Goal: Task Accomplishment & Management: Complete application form

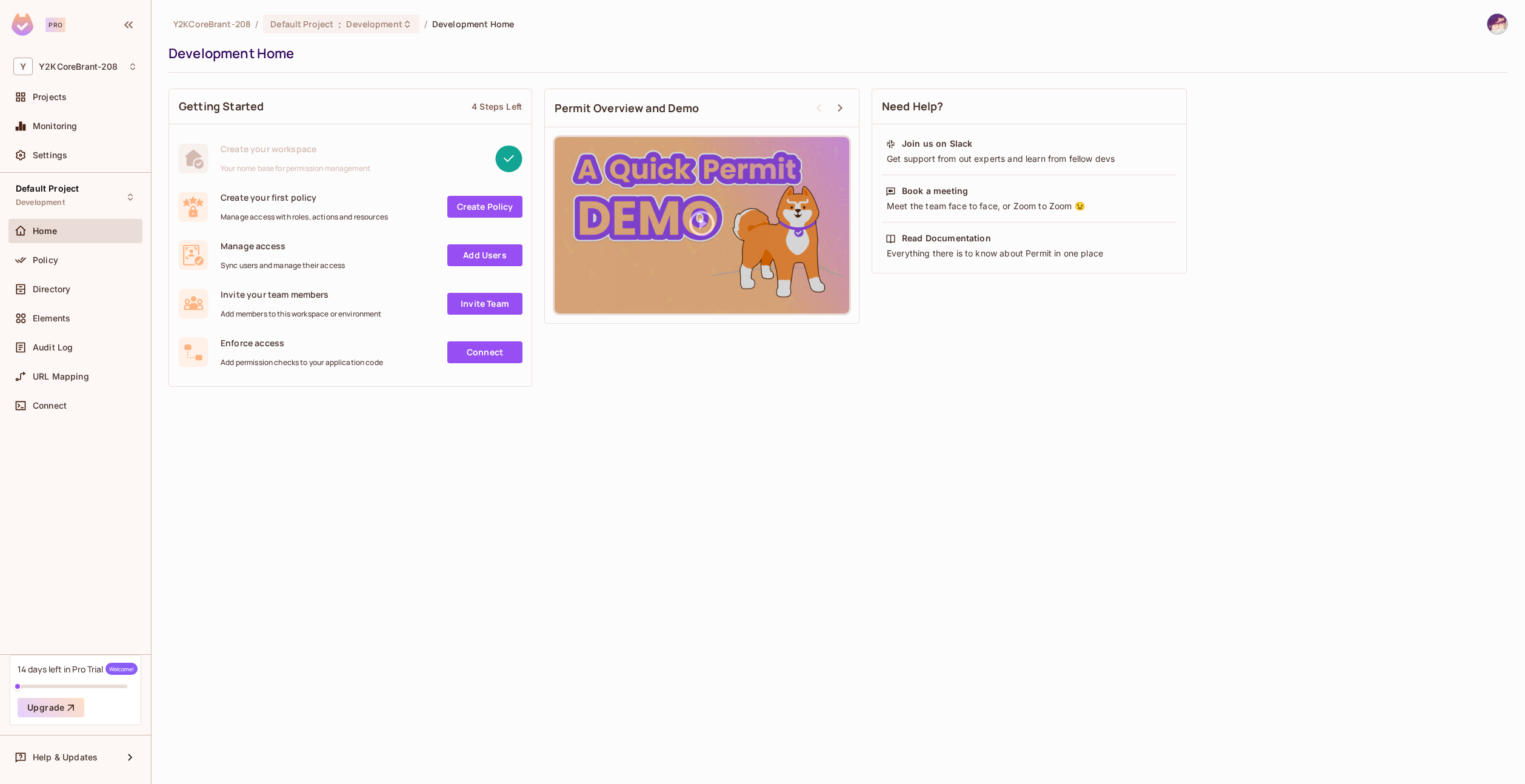
click at [496, 201] on link "Create Policy" at bounding box center [485, 207] width 75 height 22
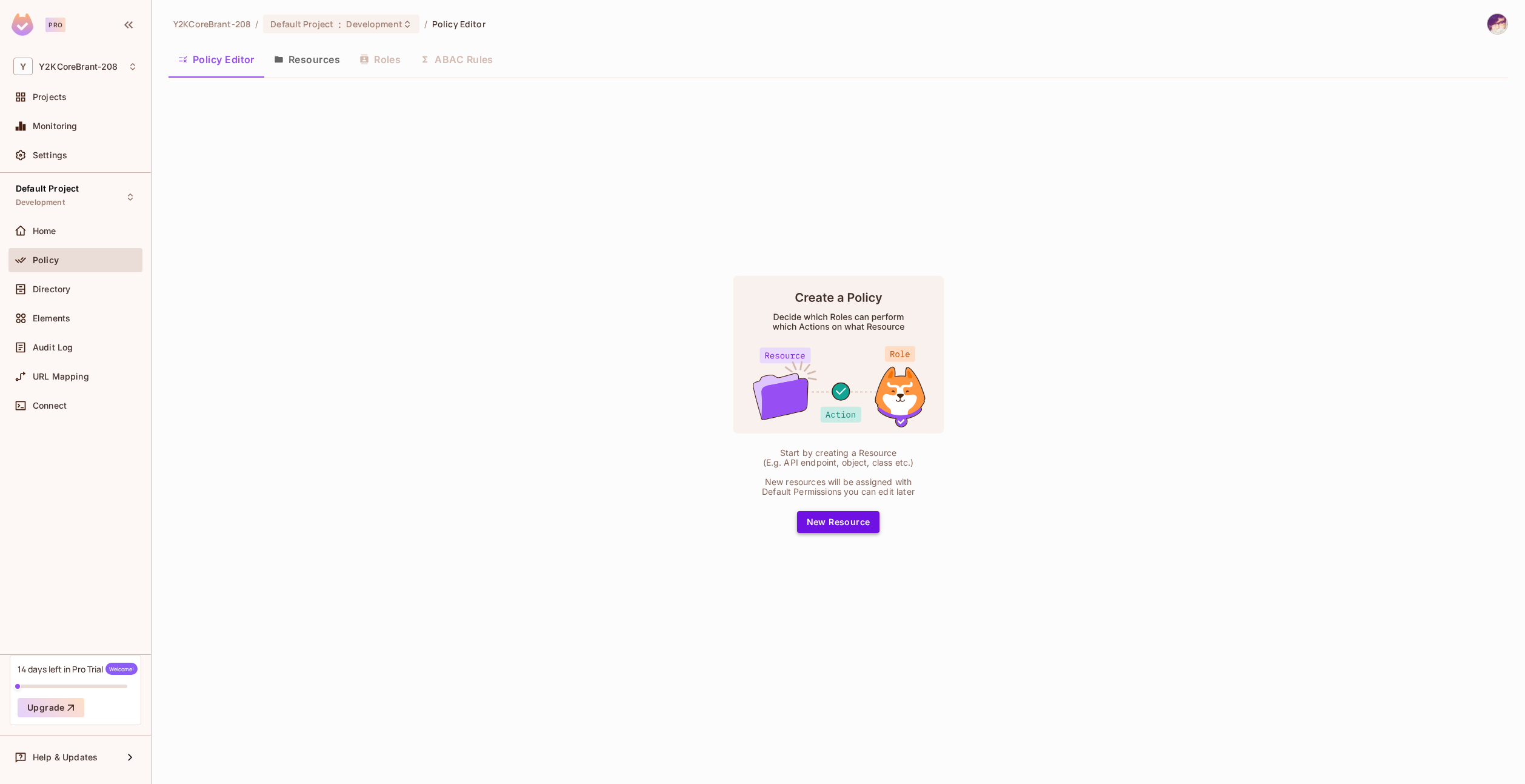
click at [825, 524] on button "New Resource" at bounding box center [838, 522] width 83 height 22
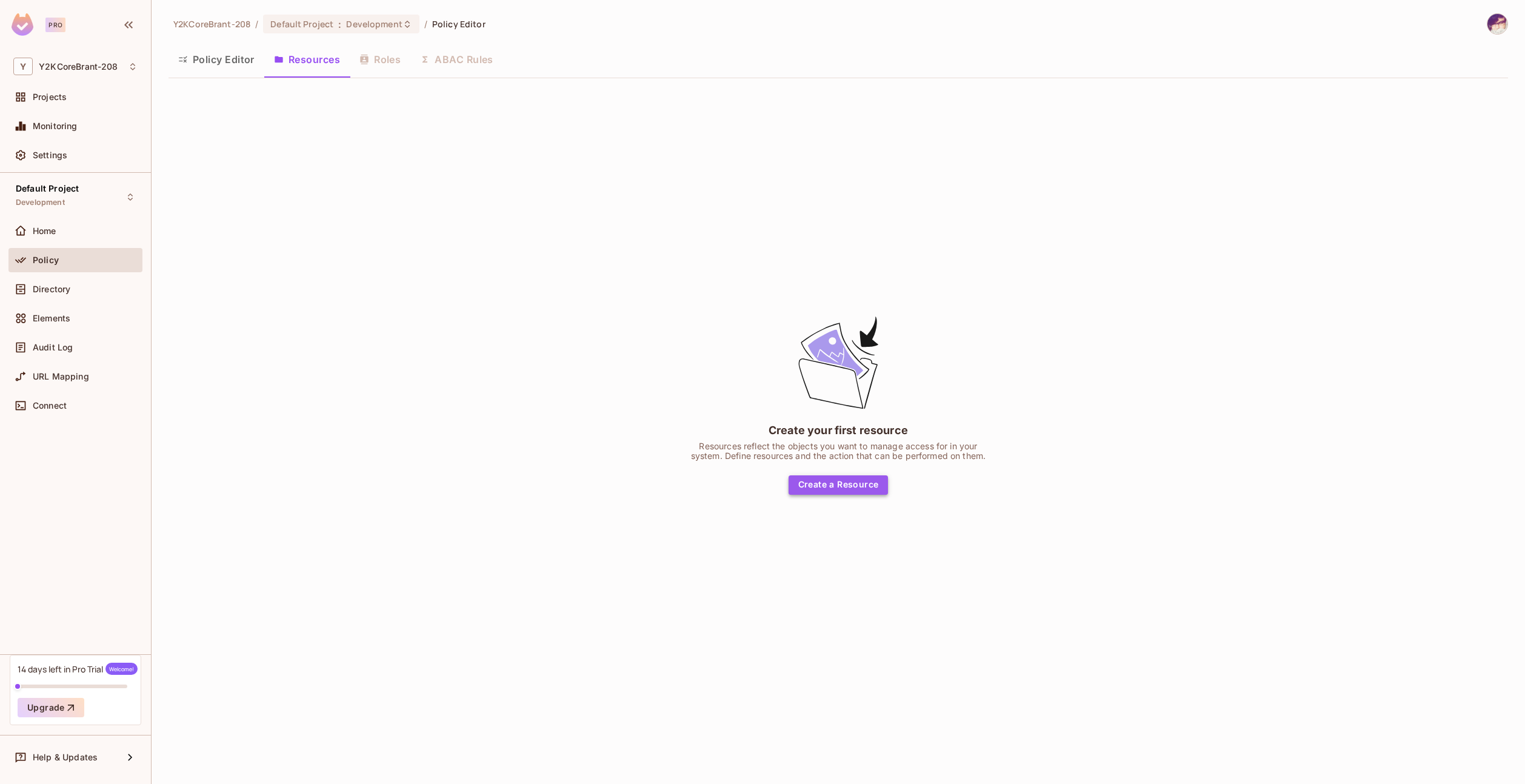
click at [812, 475] on button "Create a Resource" at bounding box center [838, 485] width 100 height 19
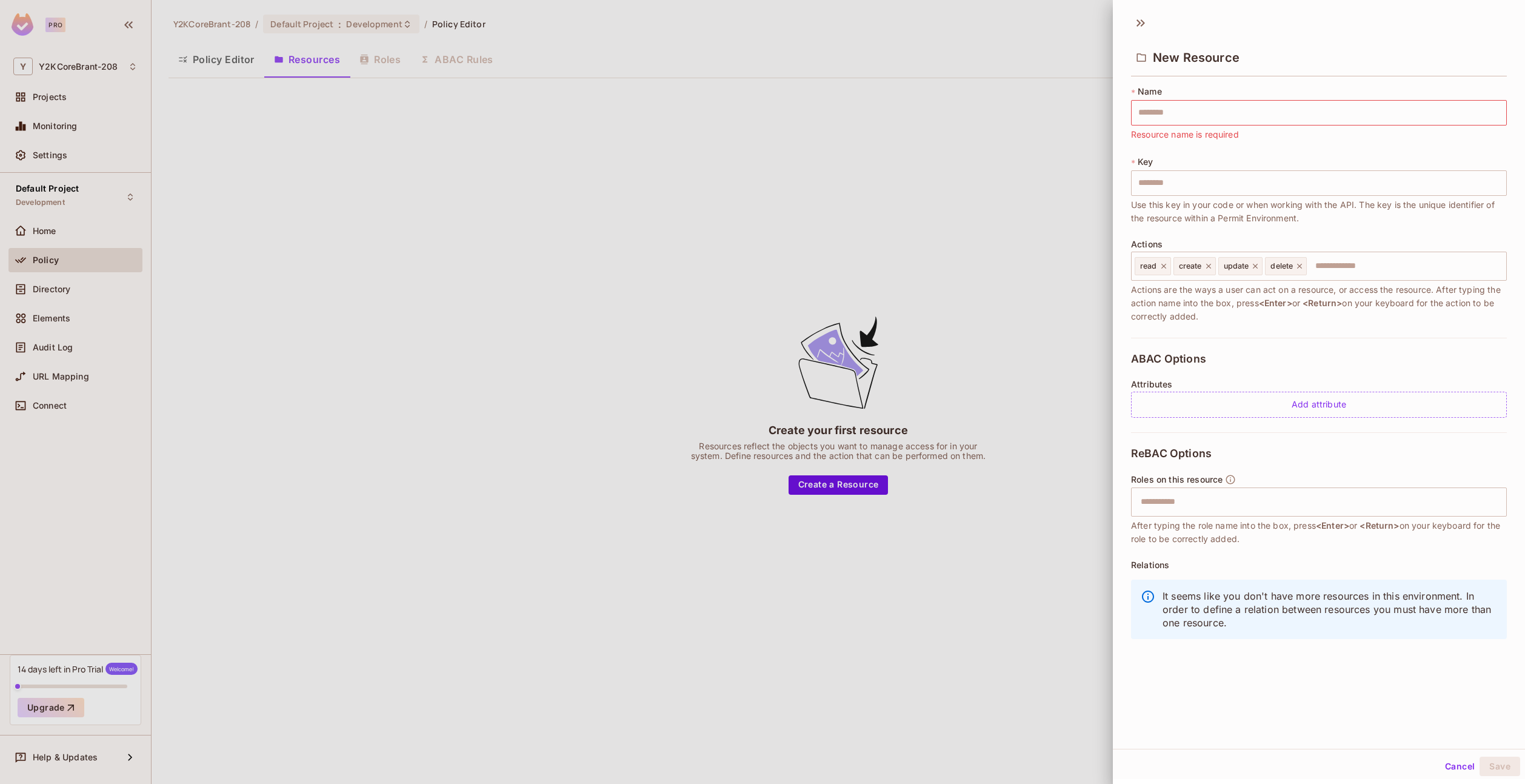
click at [326, 281] on div at bounding box center [762, 392] width 1525 height 784
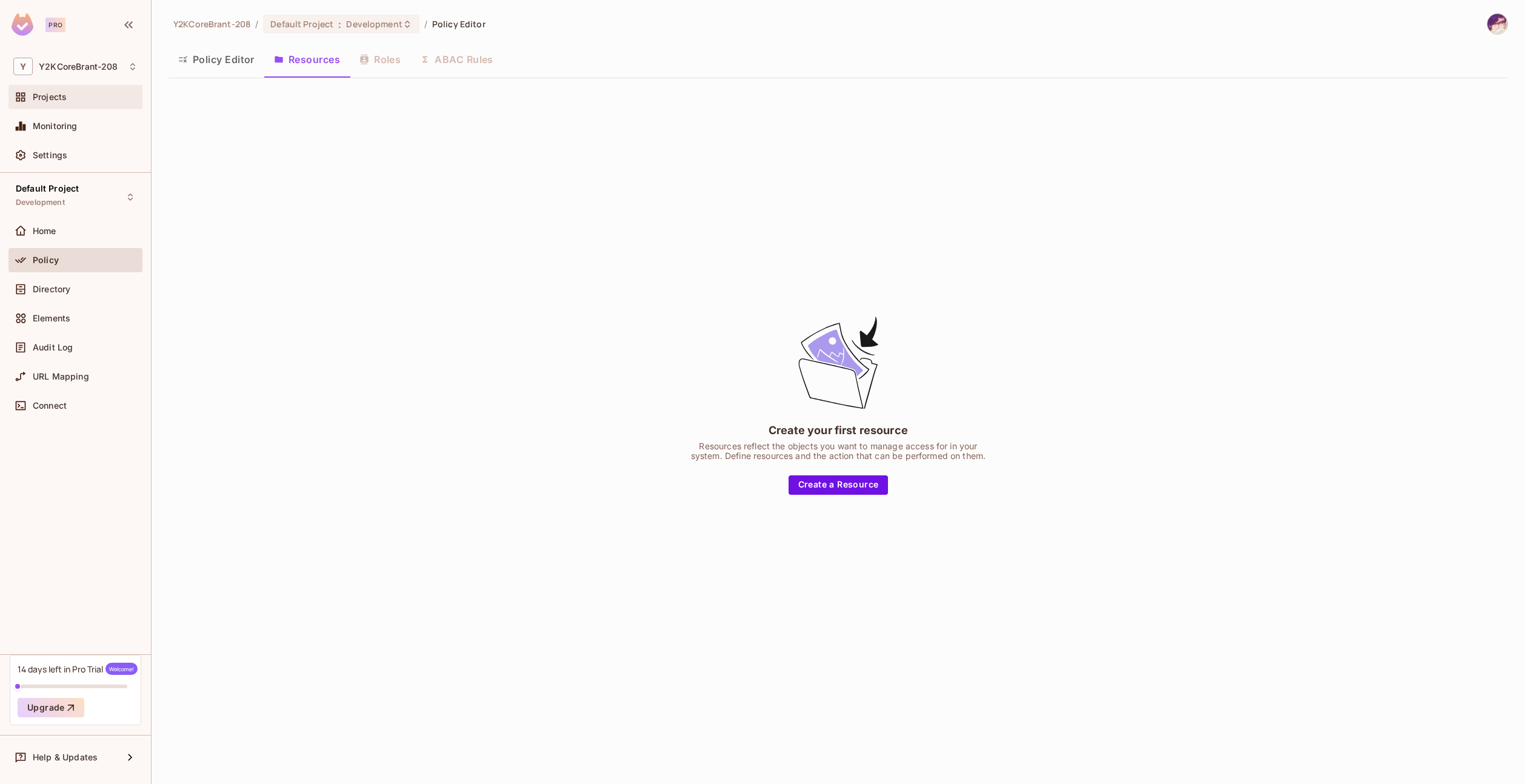
click at [78, 103] on div "Projects" at bounding box center [75, 96] width 124 height 14
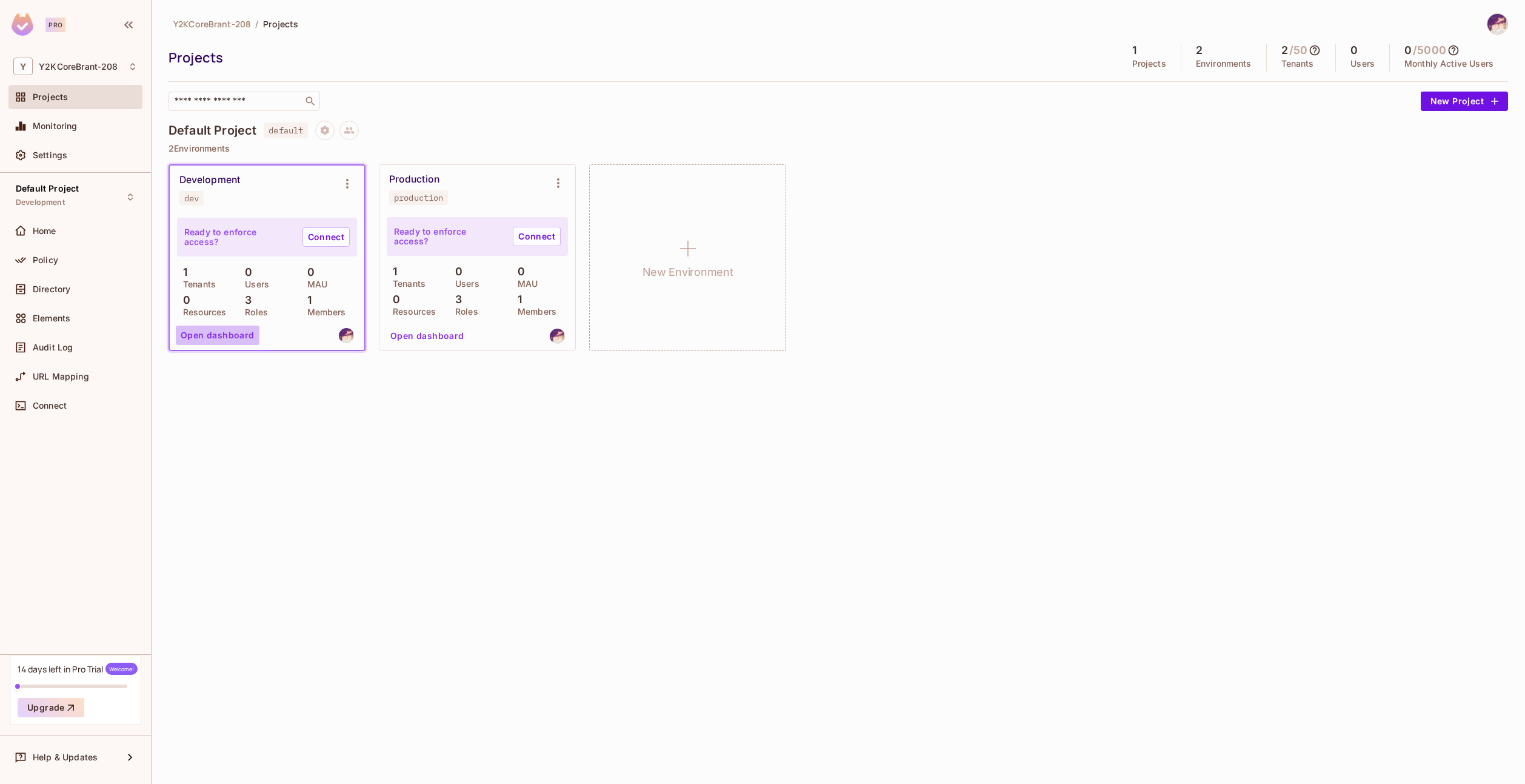
click at [239, 330] on button "Open dashboard" at bounding box center [217, 335] width 83 height 19
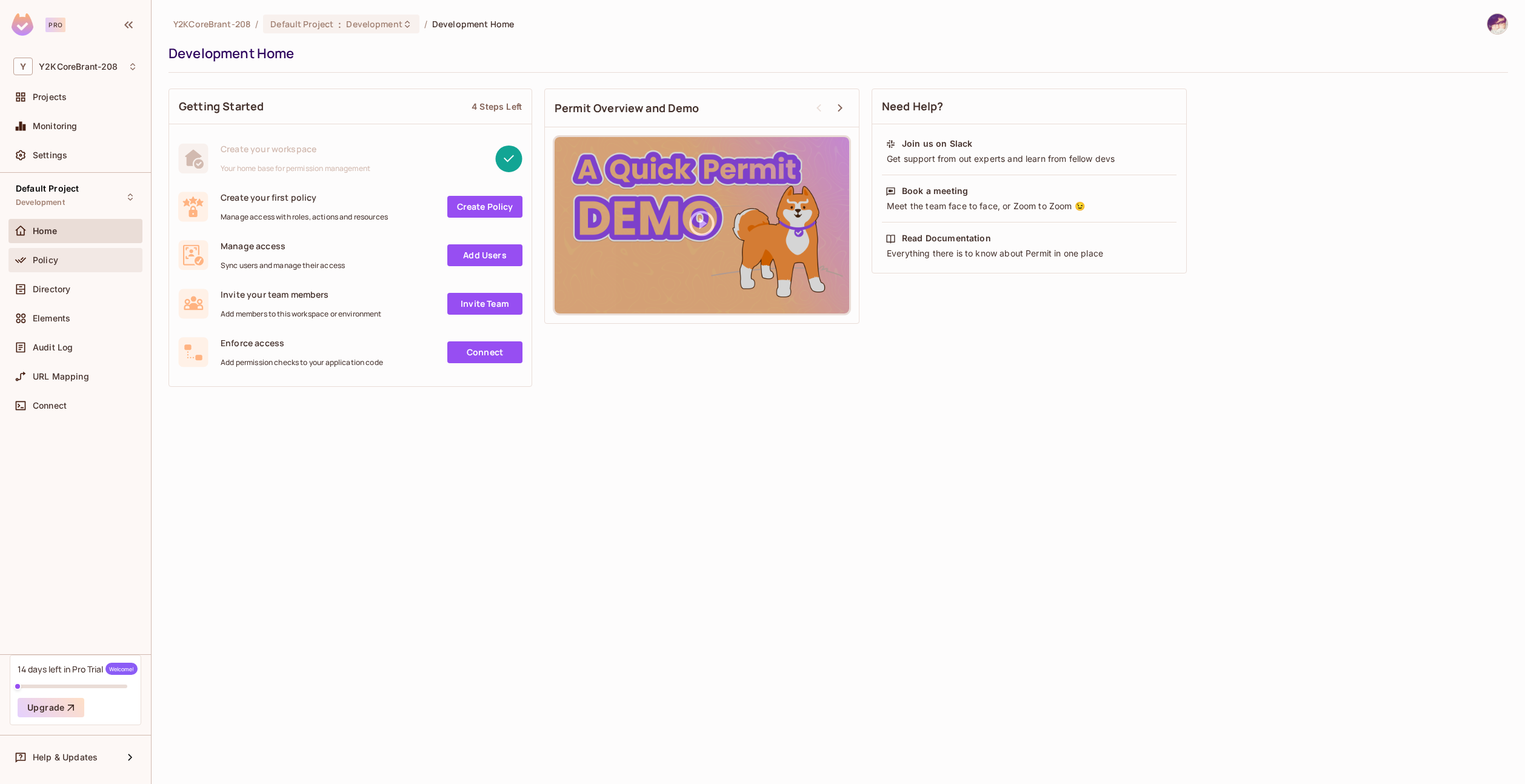
click at [94, 268] on div "Policy" at bounding box center [75, 260] width 134 height 24
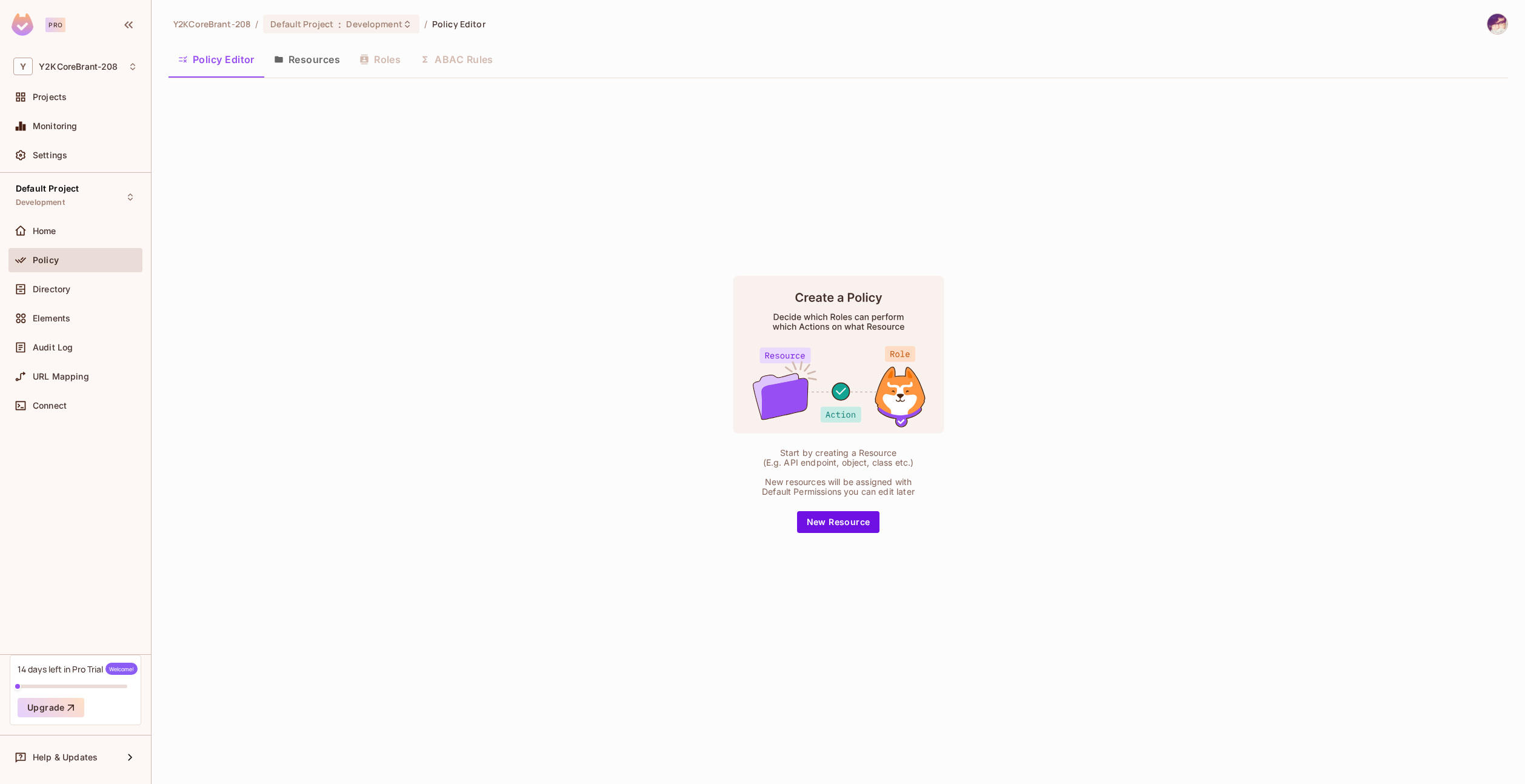
click at [307, 55] on button "Resources" at bounding box center [306, 59] width 85 height 30
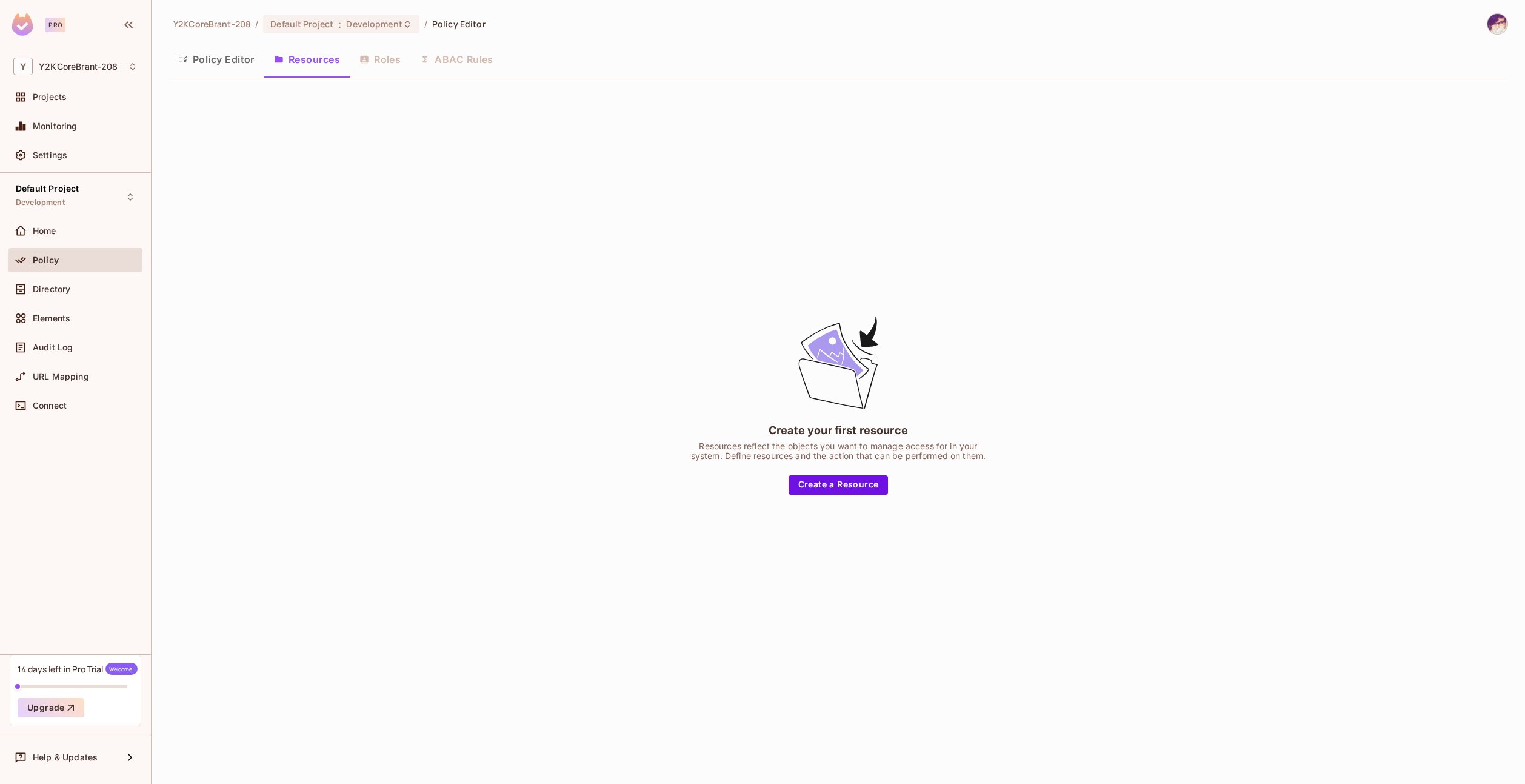
click at [384, 59] on div "Policy Editor Resources Roles ABAC Rules" at bounding box center [838, 59] width 1340 height 30
click at [38, 282] on div "Directory" at bounding box center [75, 288] width 124 height 14
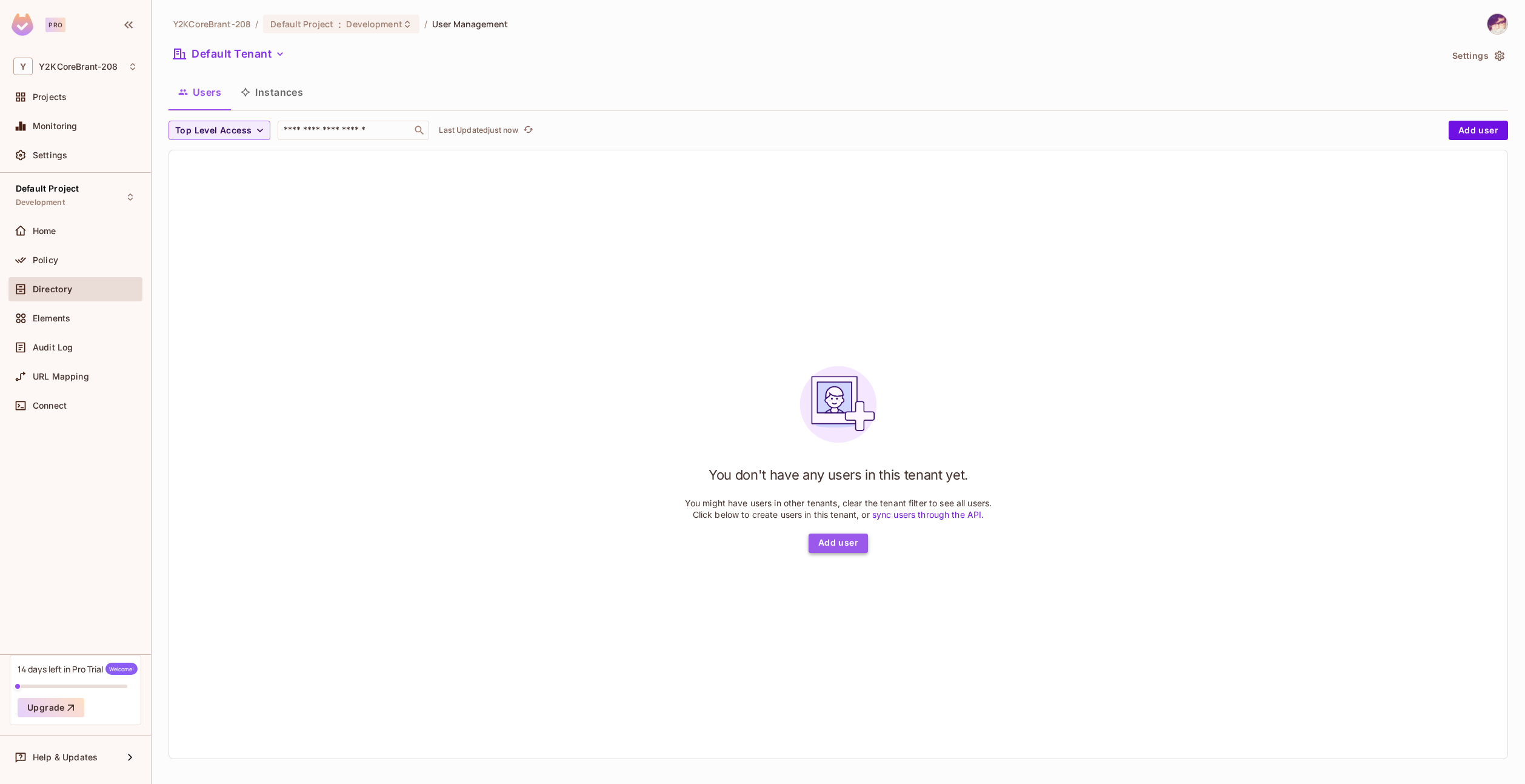
click at [827, 534] on button "Add user" at bounding box center [838, 543] width 59 height 19
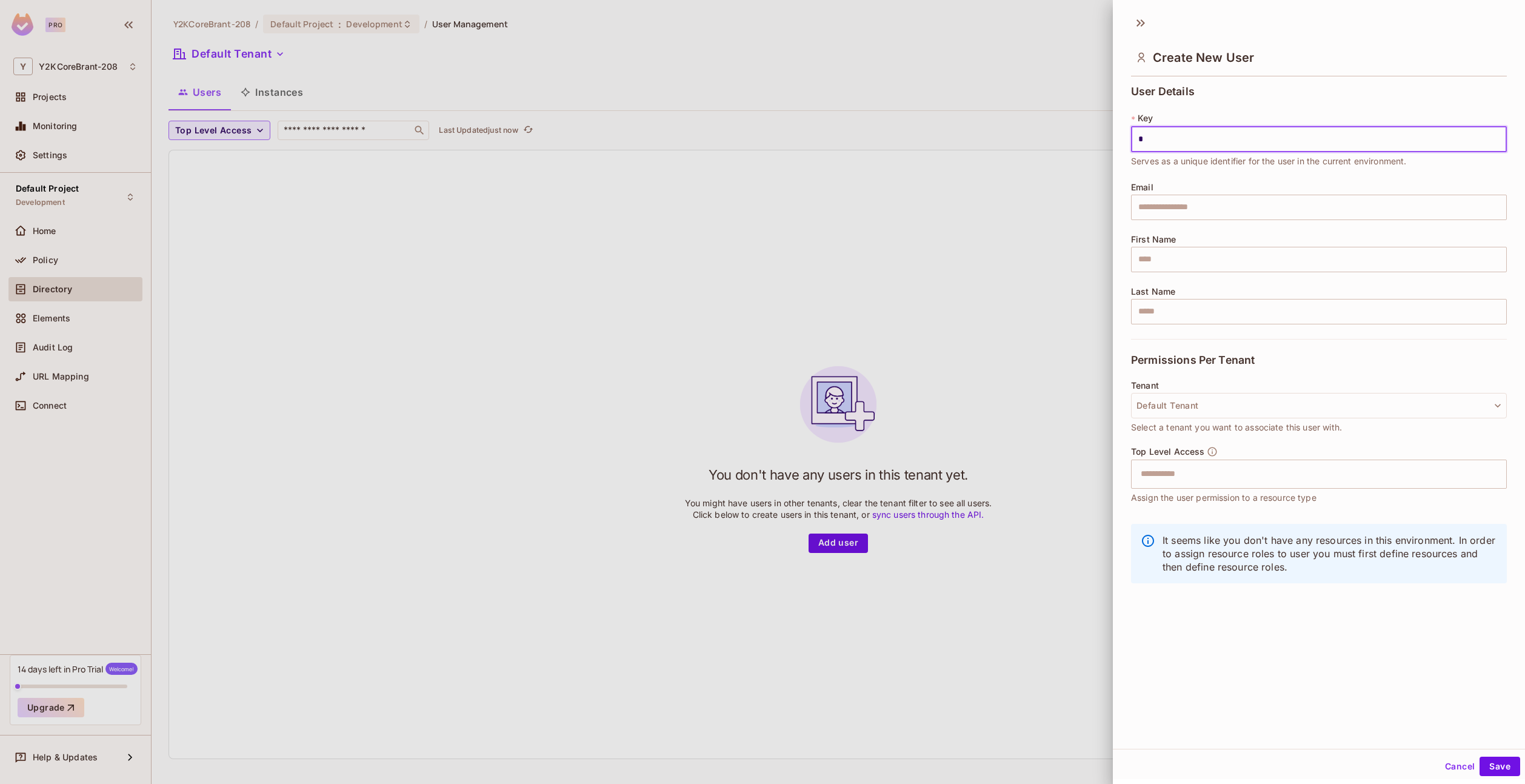
type input "*"
type input "**********"
type input "*****"
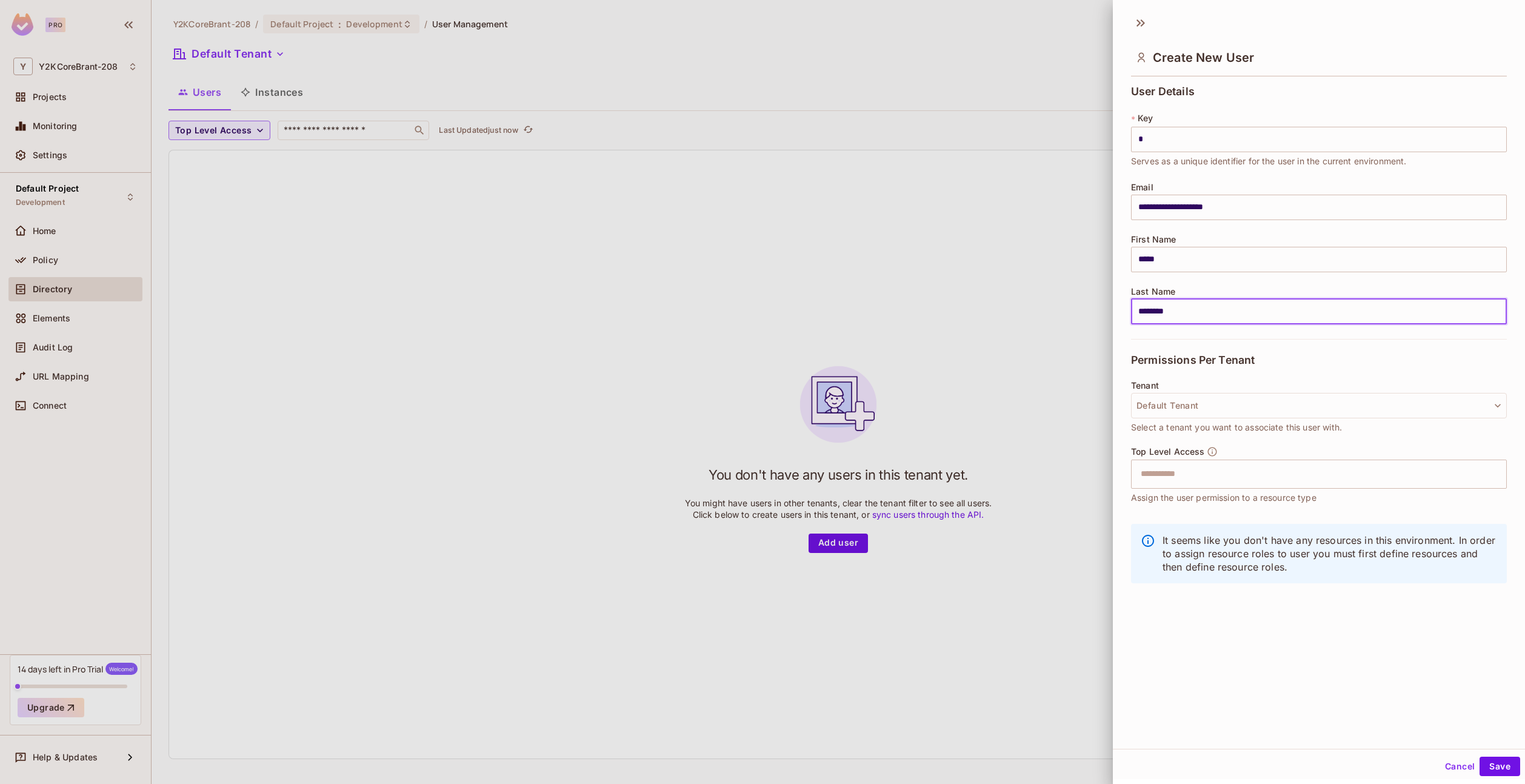
type input "********"
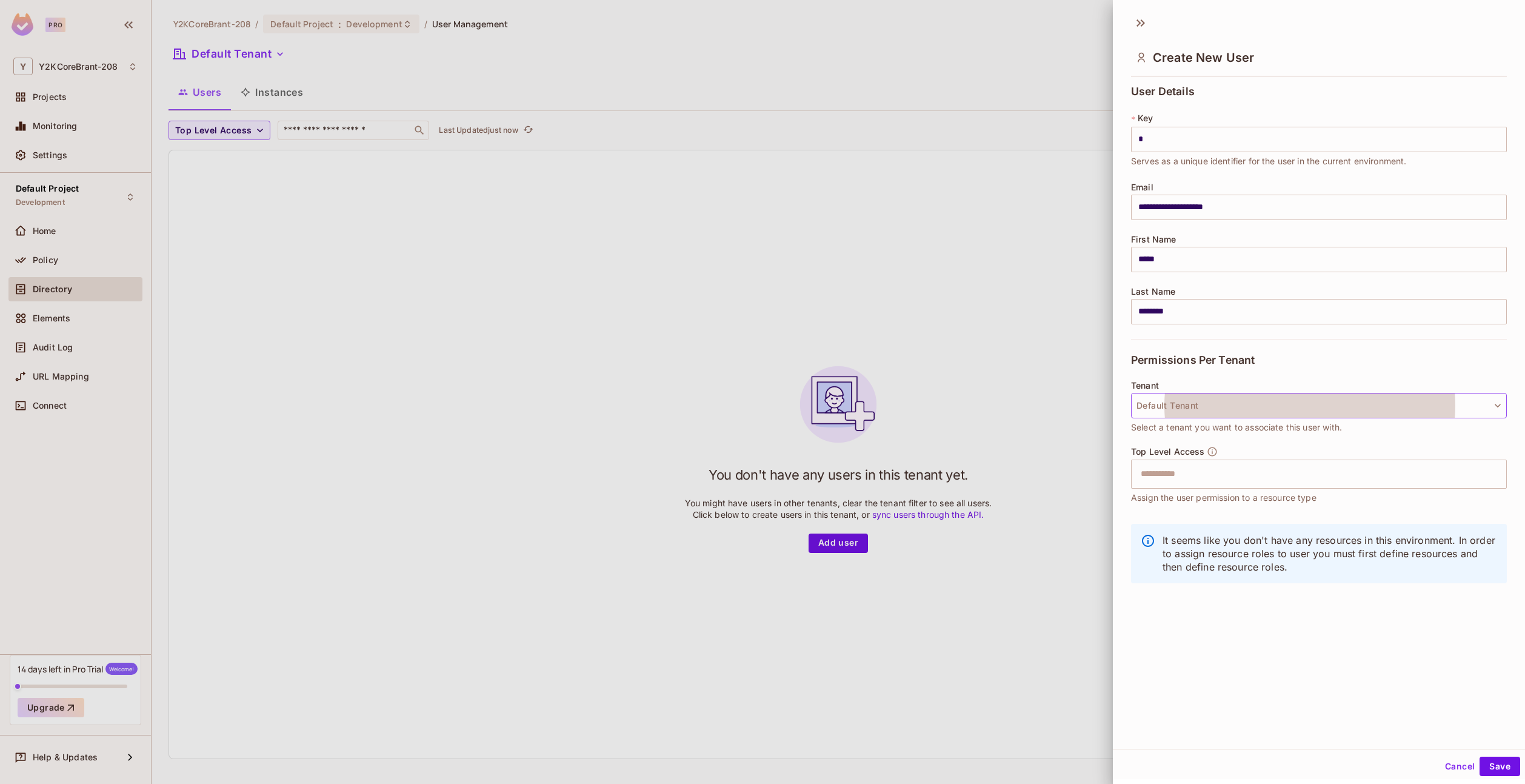
click at [1149, 413] on button "Default Tenant" at bounding box center [1318, 405] width 376 height 25
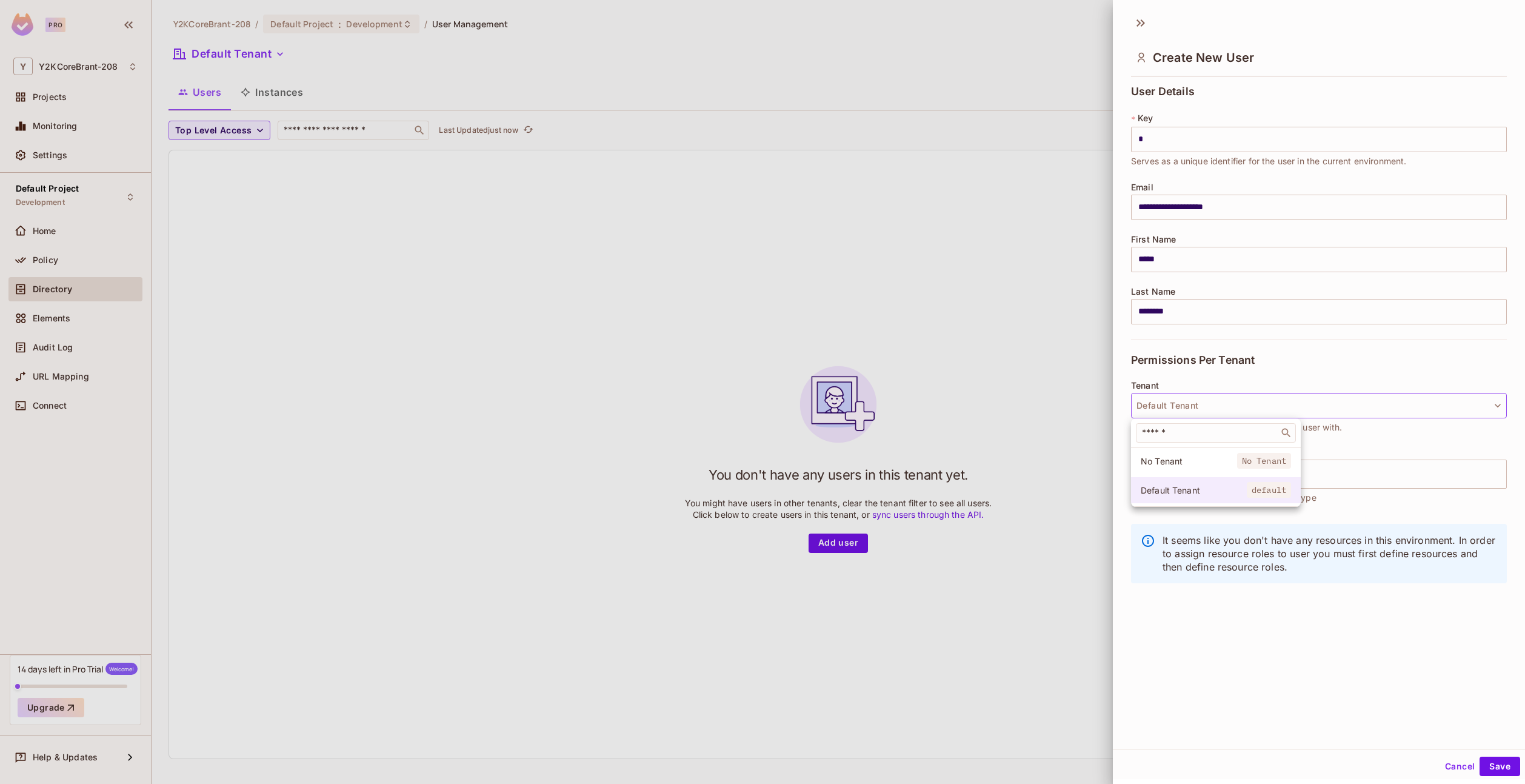
click at [1165, 494] on span "Default Tenant" at bounding box center [1194, 490] width 106 height 12
click at [1221, 475] on input "text" at bounding box center [1308, 474] width 350 height 24
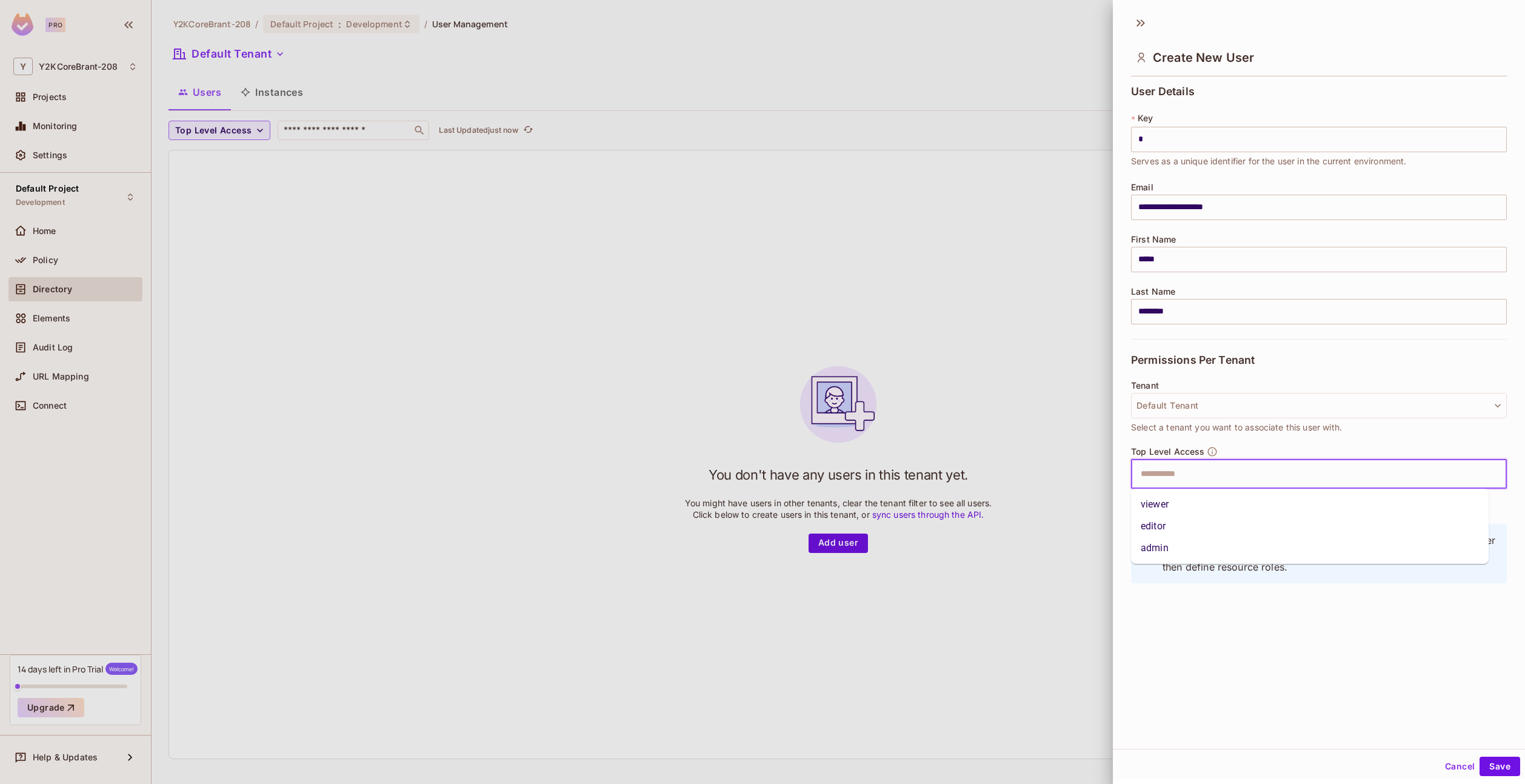
click at [1195, 543] on li "admin" at bounding box center [1309, 548] width 357 height 22
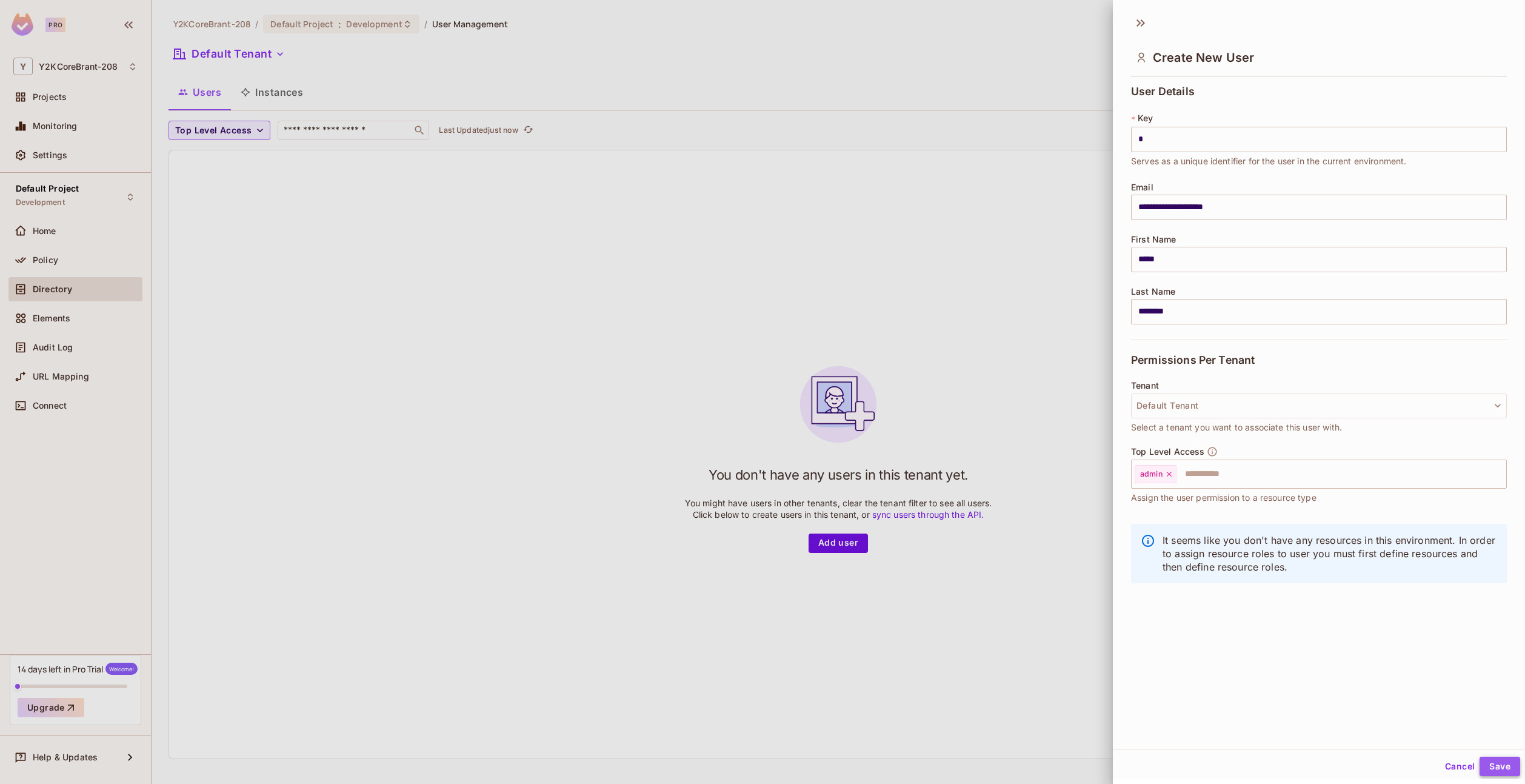
click at [1485, 771] on button "Save" at bounding box center [1500, 765] width 40 height 19
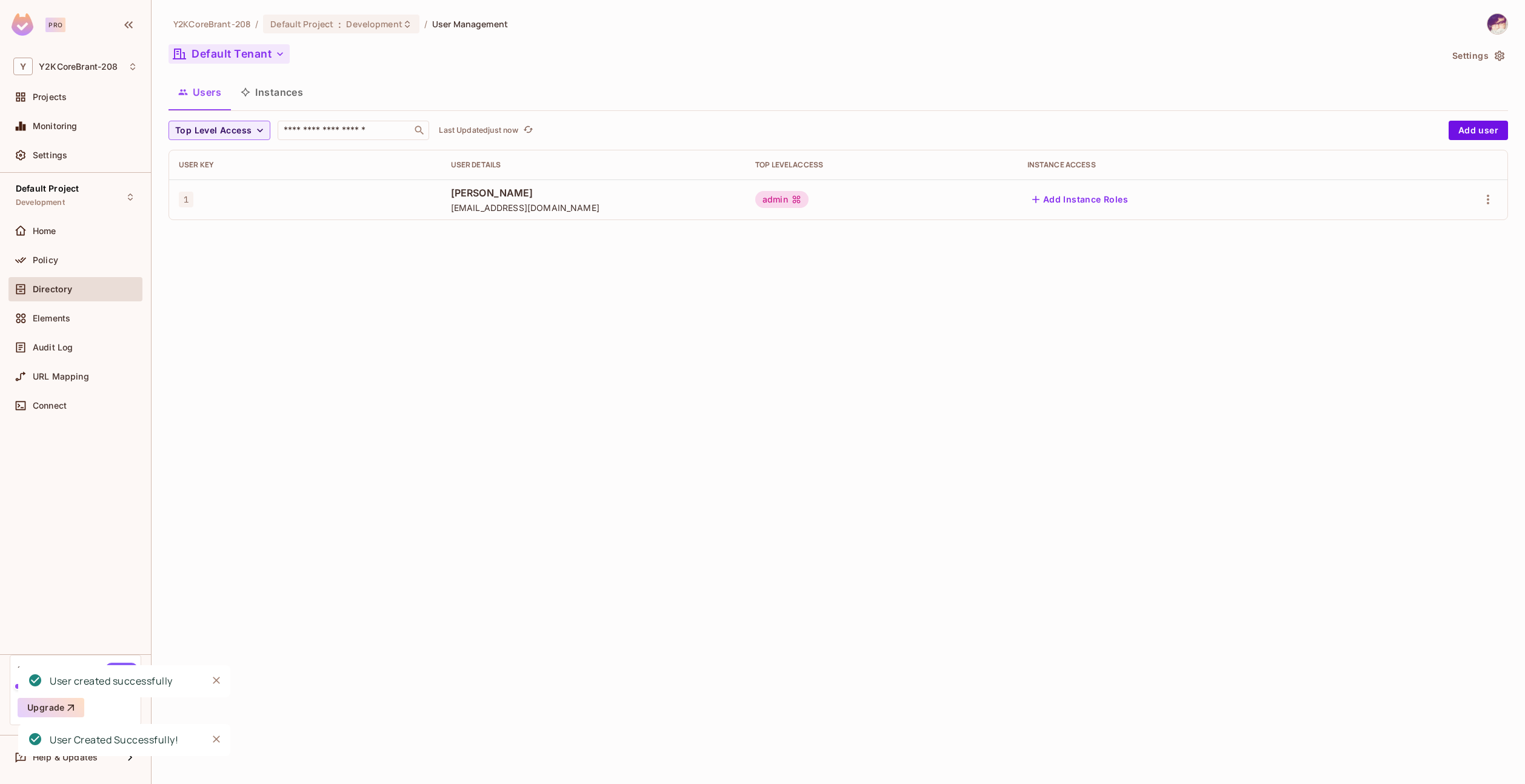
click at [221, 62] on button "Default Tenant" at bounding box center [229, 53] width 121 height 19
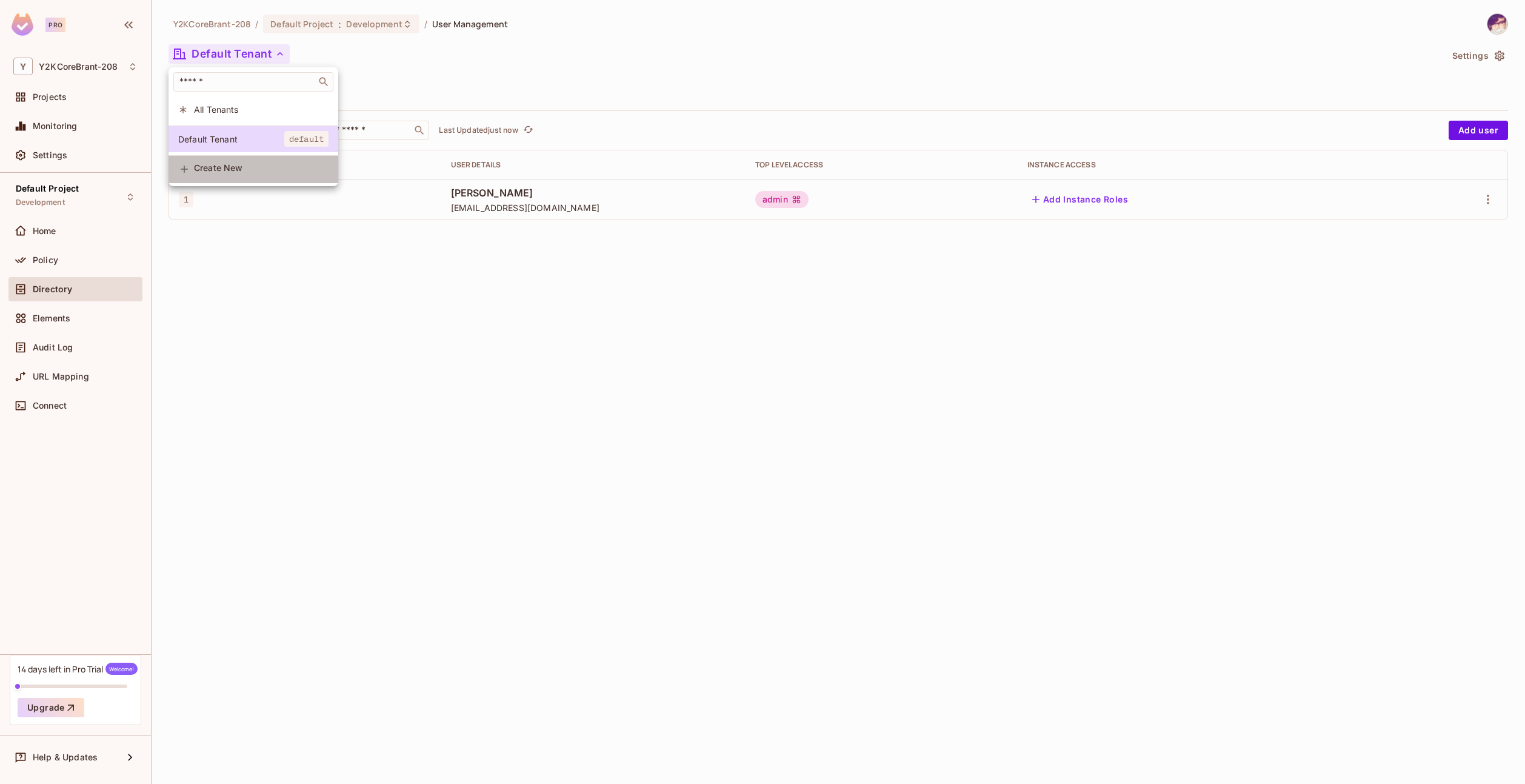
click at [217, 175] on div "Create New" at bounding box center [261, 169] width 135 height 13
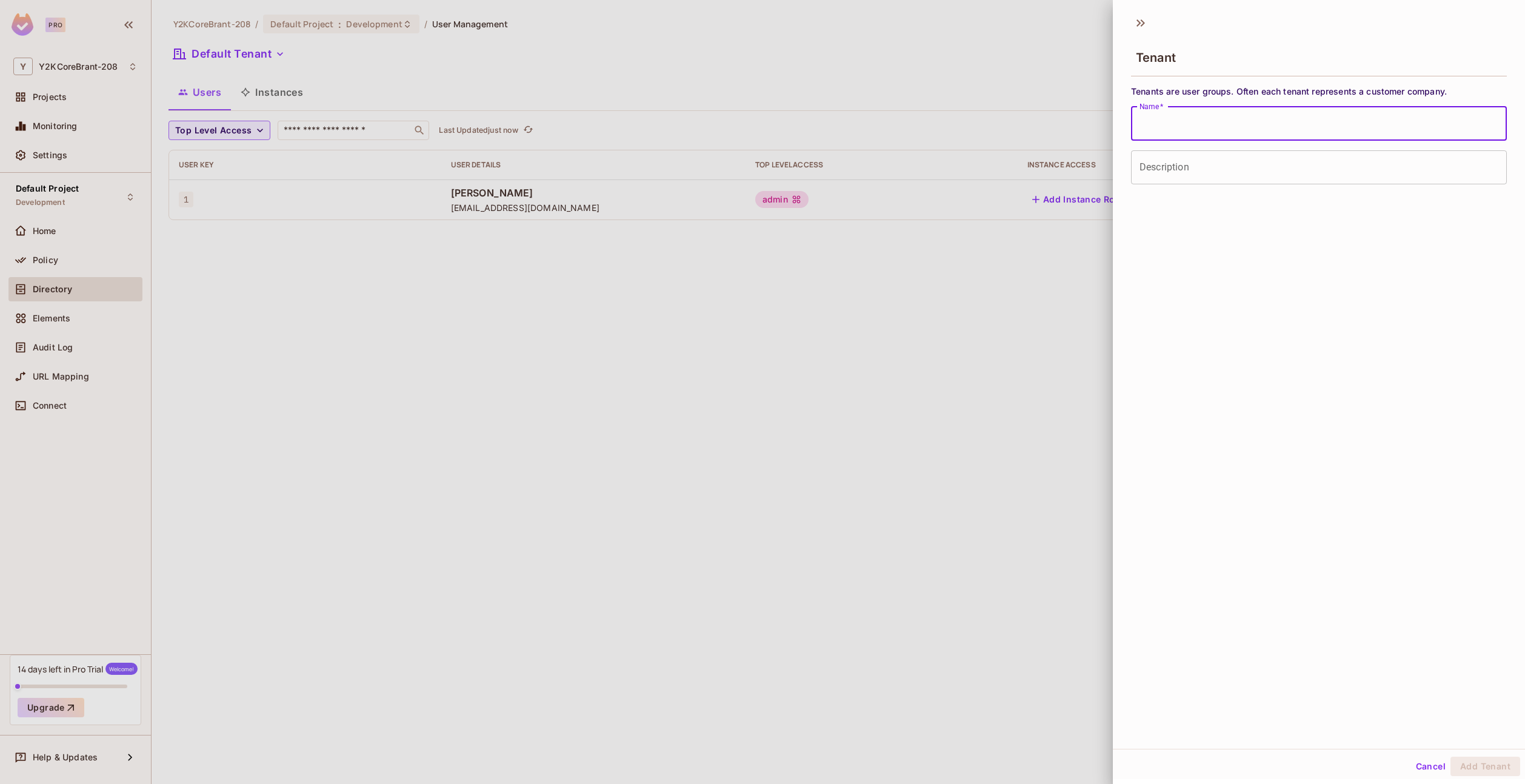
click at [1295, 126] on input "Name   *" at bounding box center [1318, 124] width 376 height 34
type input "*******"
click at [1450, 756] on button "Add Tenant" at bounding box center [1485, 765] width 70 height 19
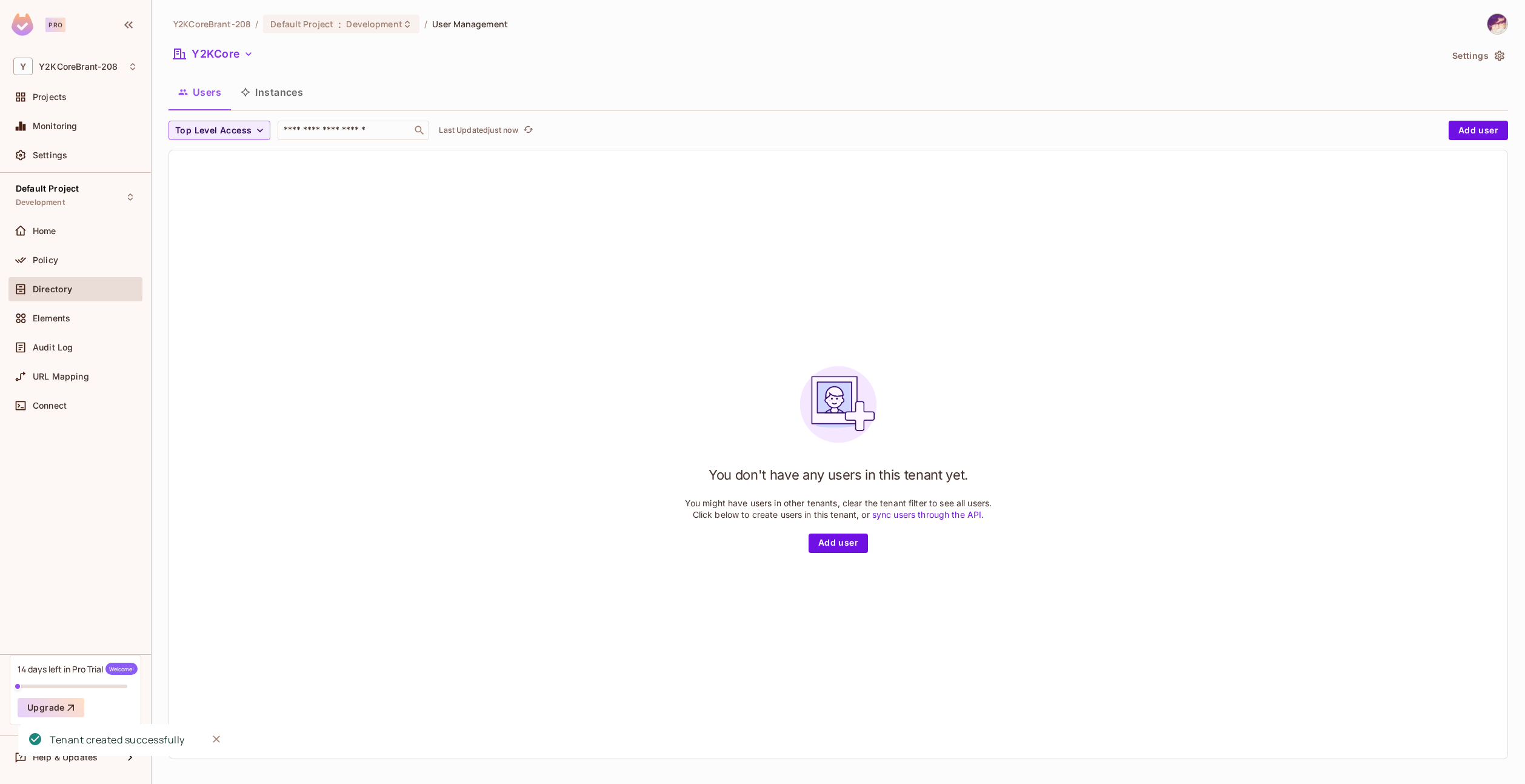
click at [274, 94] on button "Instances" at bounding box center [271, 92] width 82 height 30
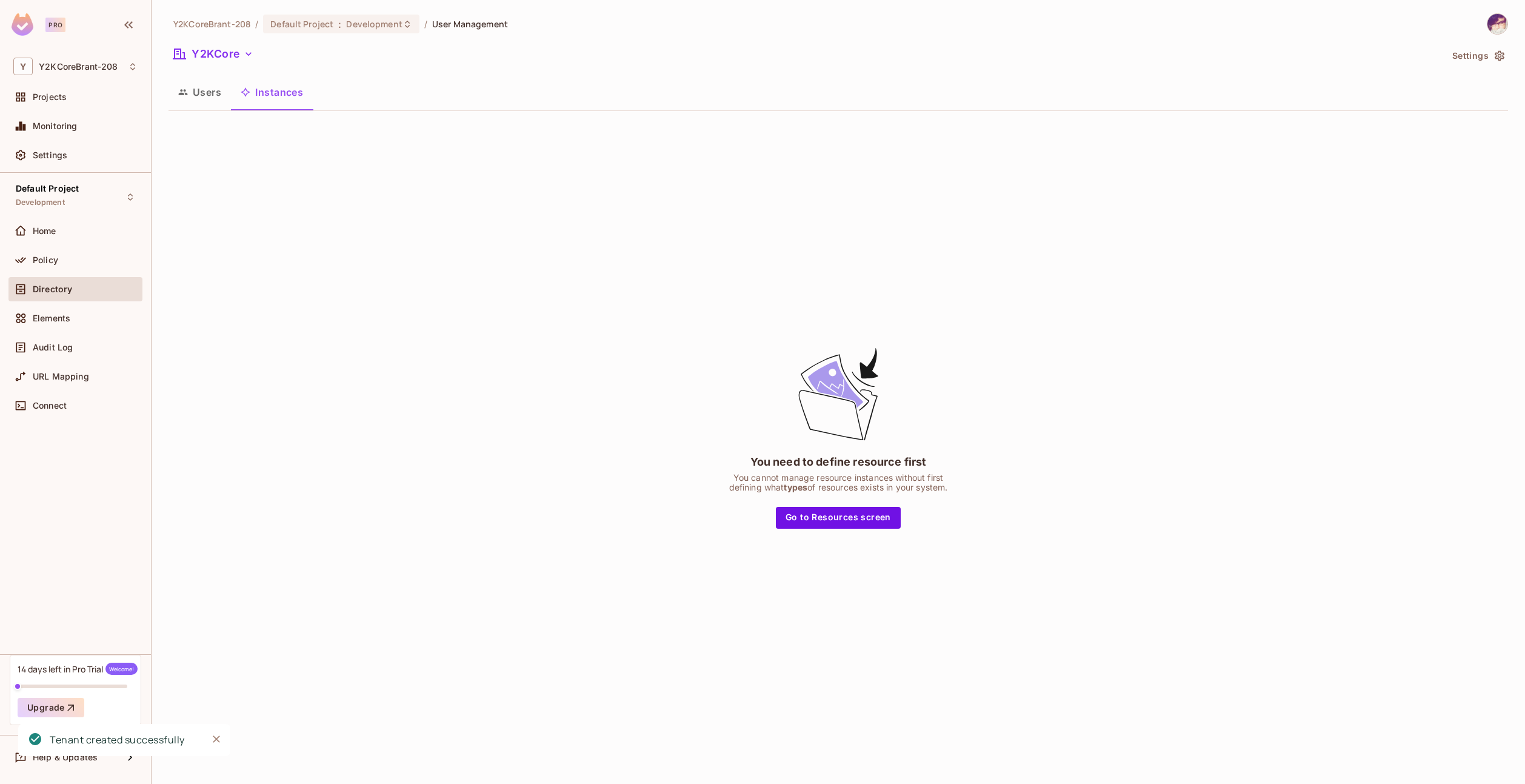
click at [200, 94] on button "Users" at bounding box center [200, 92] width 62 height 30
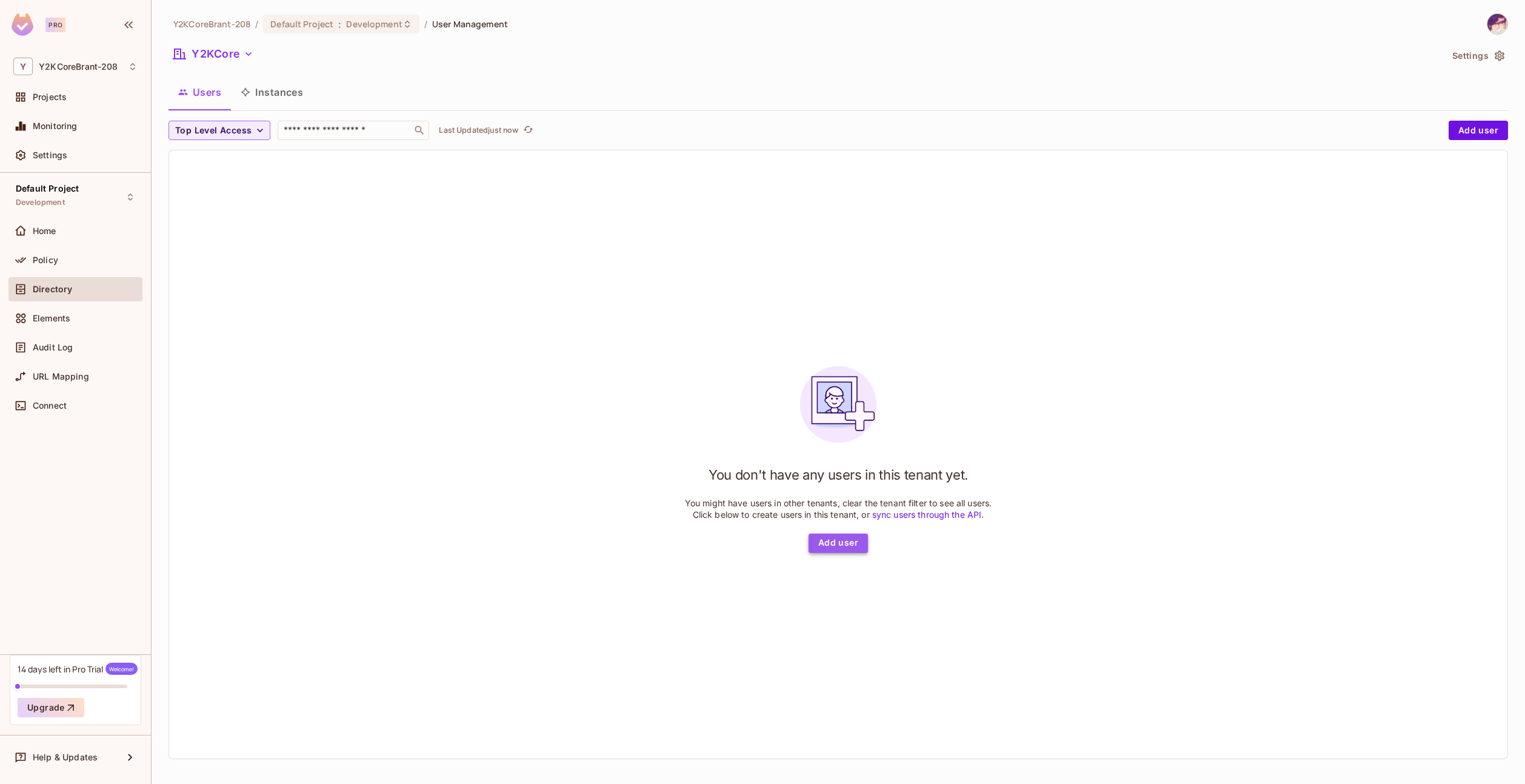
click at [827, 548] on button "Add user" at bounding box center [838, 543] width 59 height 19
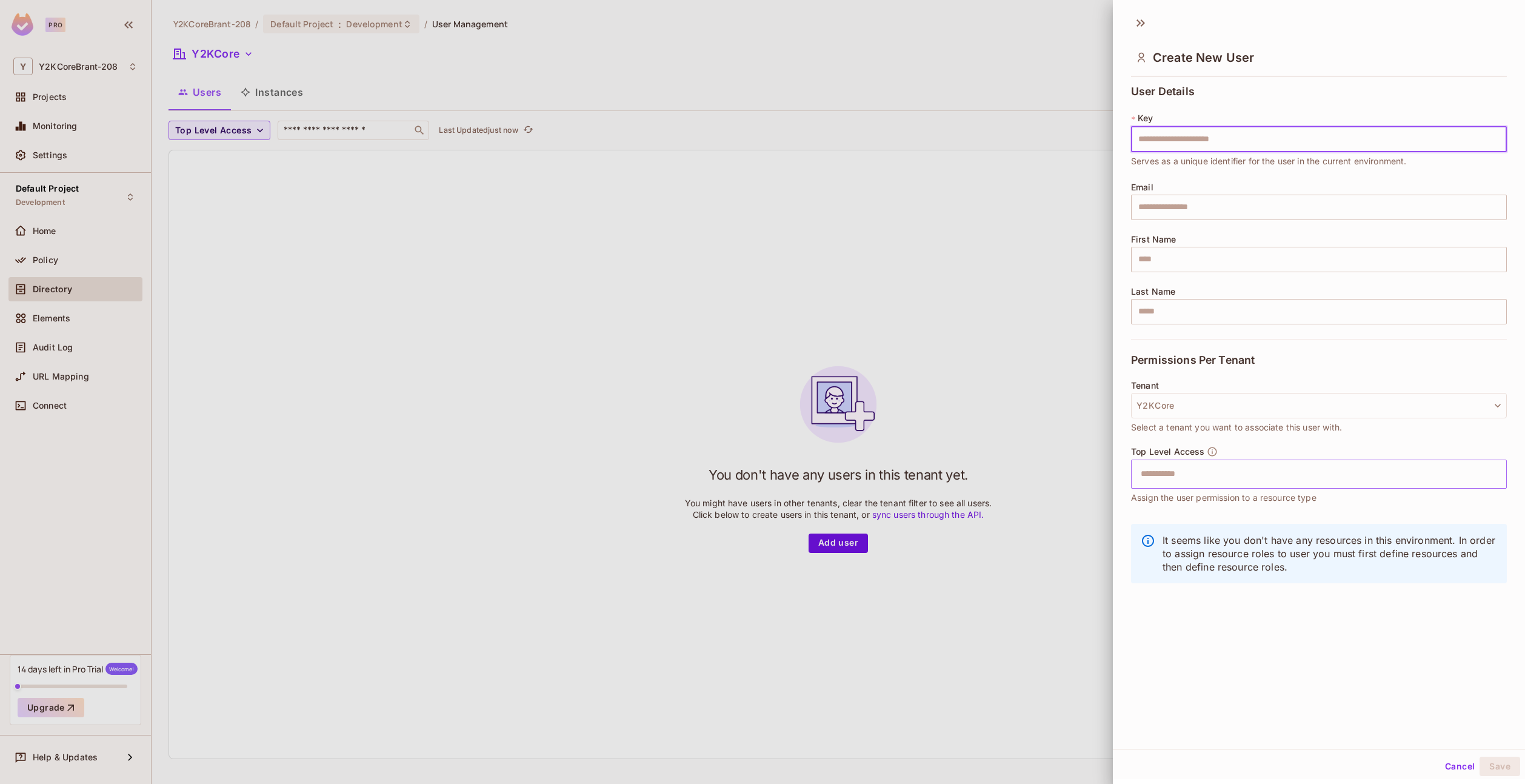
click at [1191, 485] on input "text" at bounding box center [1308, 474] width 350 height 24
click at [1195, 649] on div "Create New User User Details * Key ​ User key is required Email ​ First Name ​ …" at bounding box center [1318, 379] width 412 height 740
click at [894, 182] on div at bounding box center [762, 392] width 1525 height 784
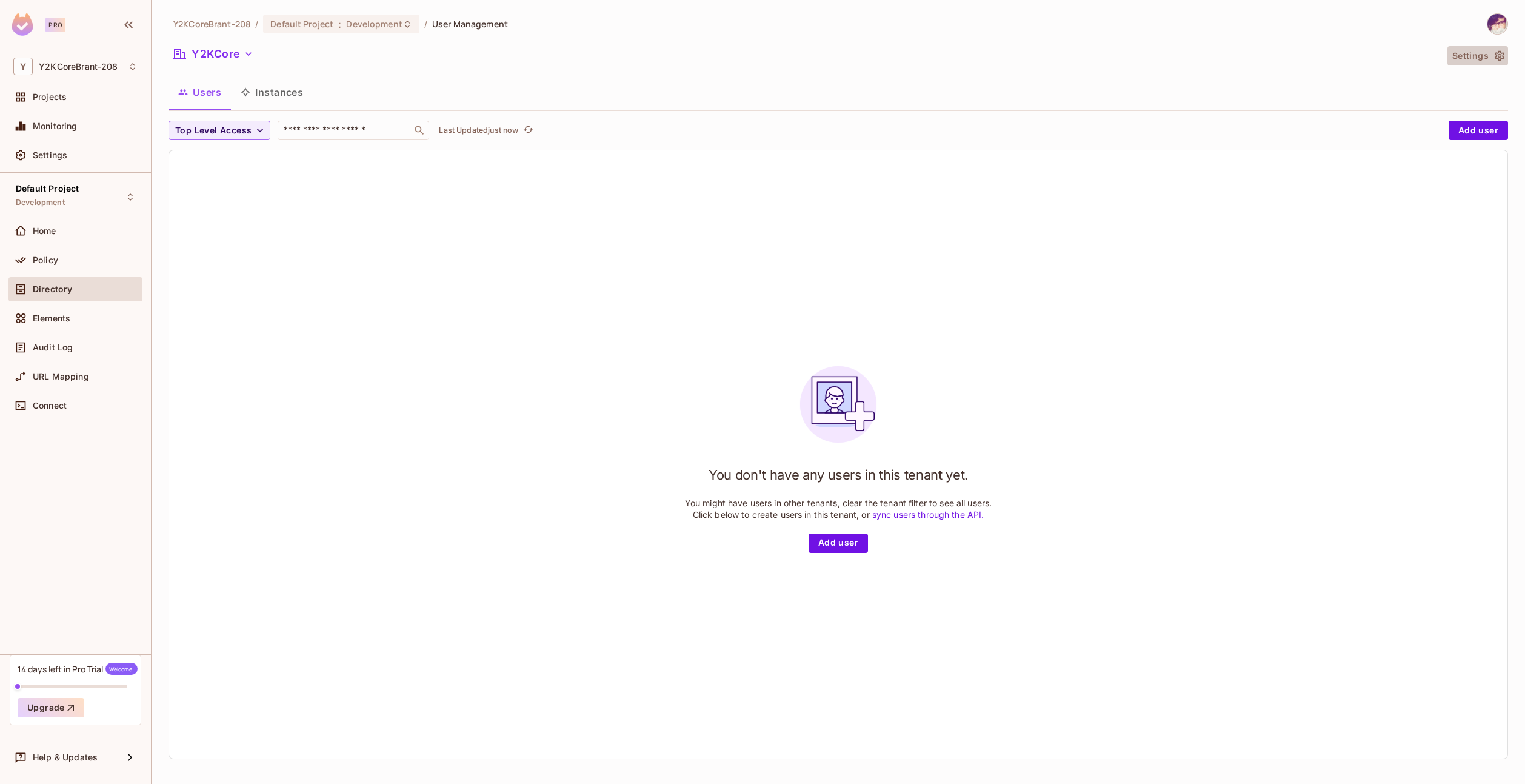
click at [1474, 63] on button "Settings" at bounding box center [1478, 56] width 61 height 19
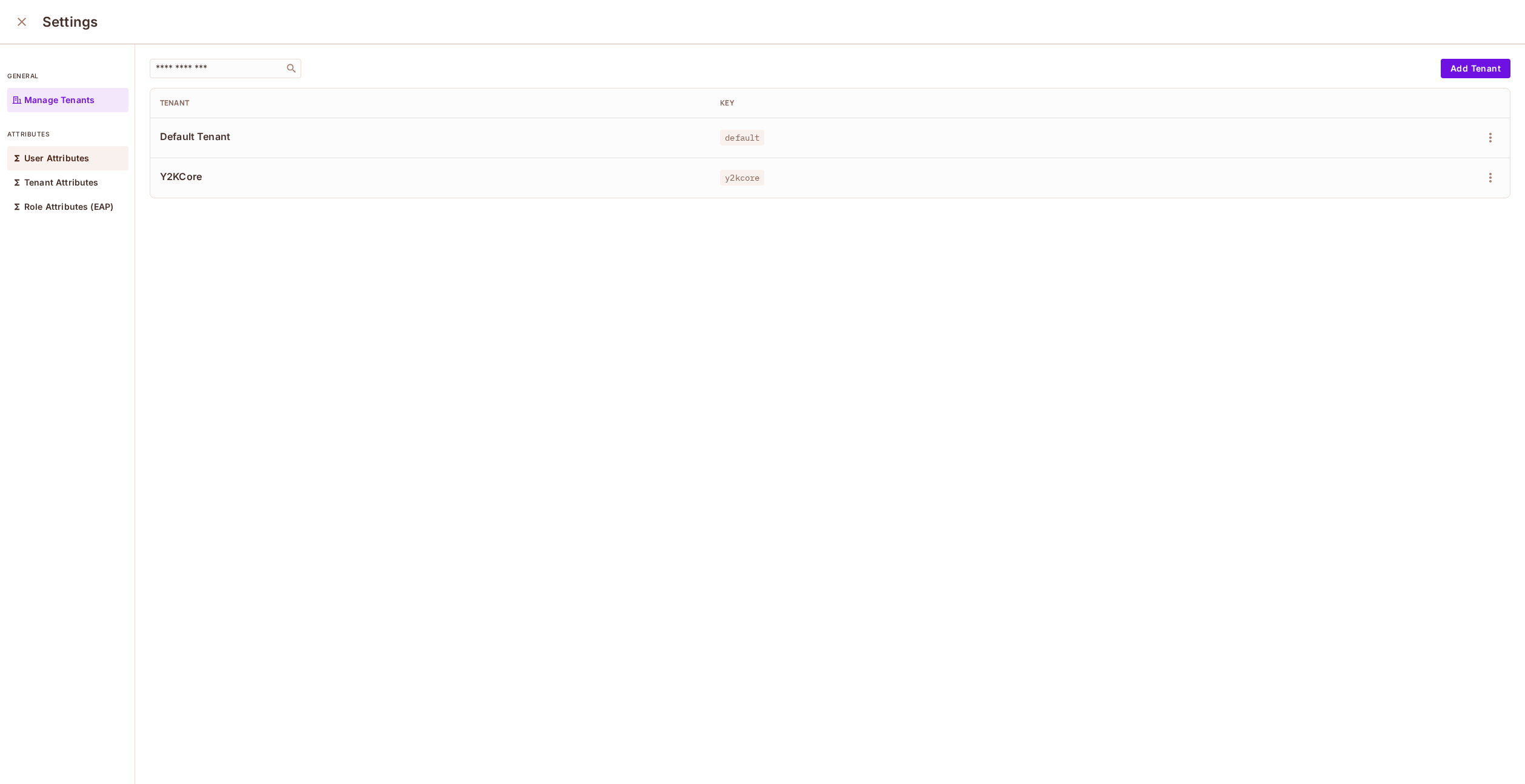
click at [116, 157] on div "User Attributes" at bounding box center [68, 158] width 121 height 24
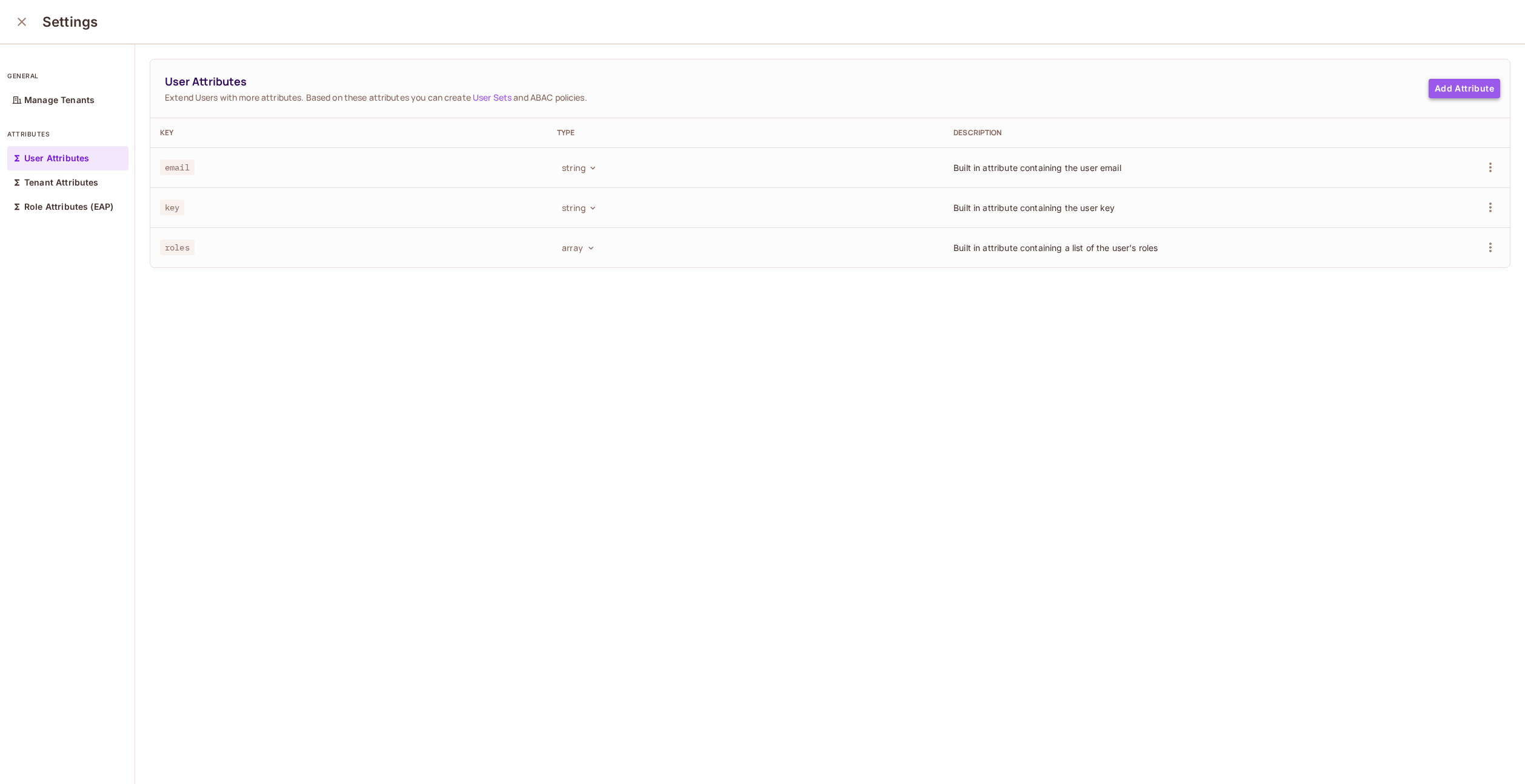
click at [1460, 91] on button "Add Attribute" at bounding box center [1463, 88] width 72 height 19
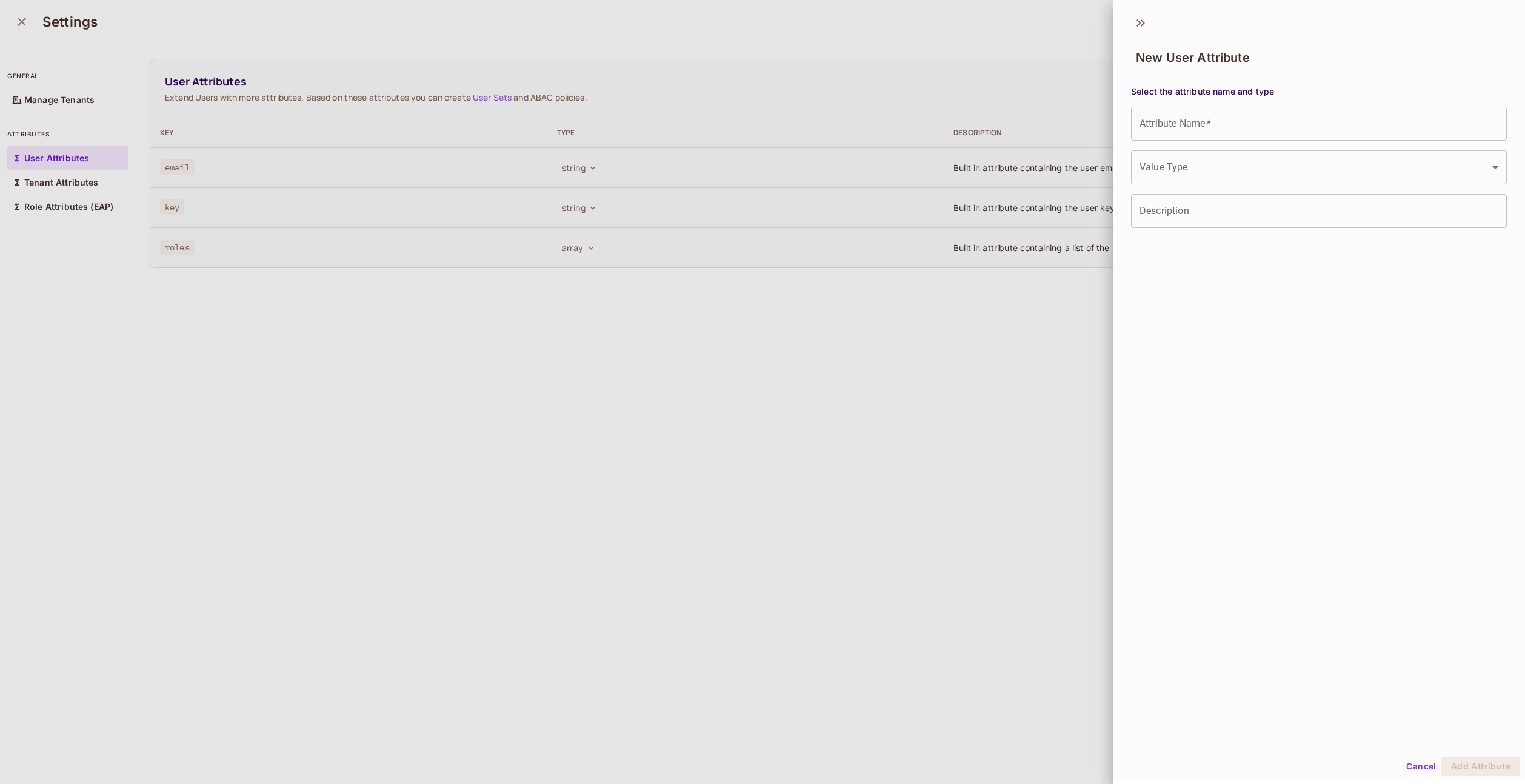
click at [1208, 115] on input "Attribute Name   *" at bounding box center [1318, 124] width 376 height 34
type input "********"
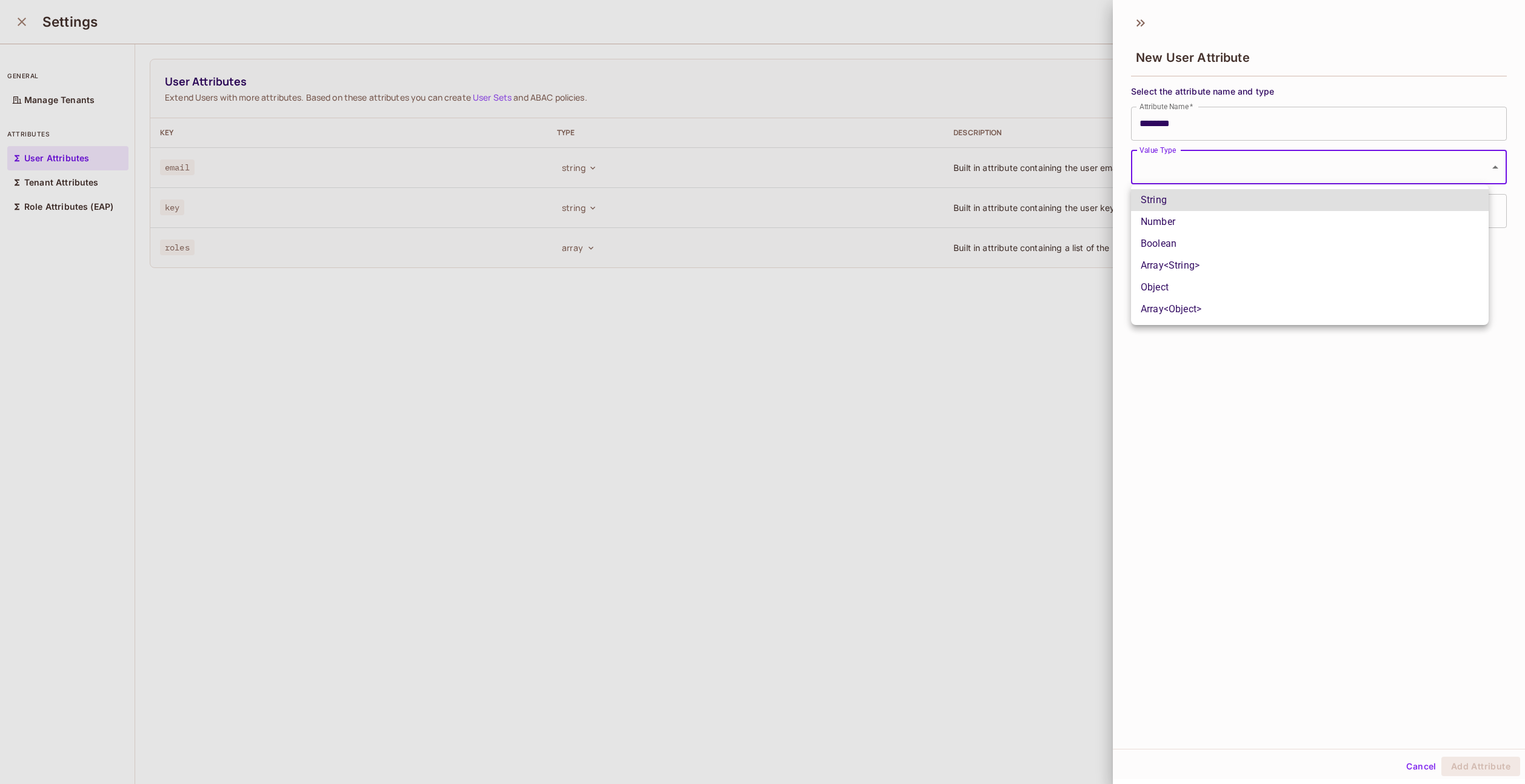
click at [1482, 169] on body "Pro Y Y2KCoreBrant-208 Projects Monitoring Settings Default Project Development…" at bounding box center [762, 392] width 1525 height 784
click at [1211, 200] on li "String" at bounding box center [1309, 200] width 357 height 22
type input "******"
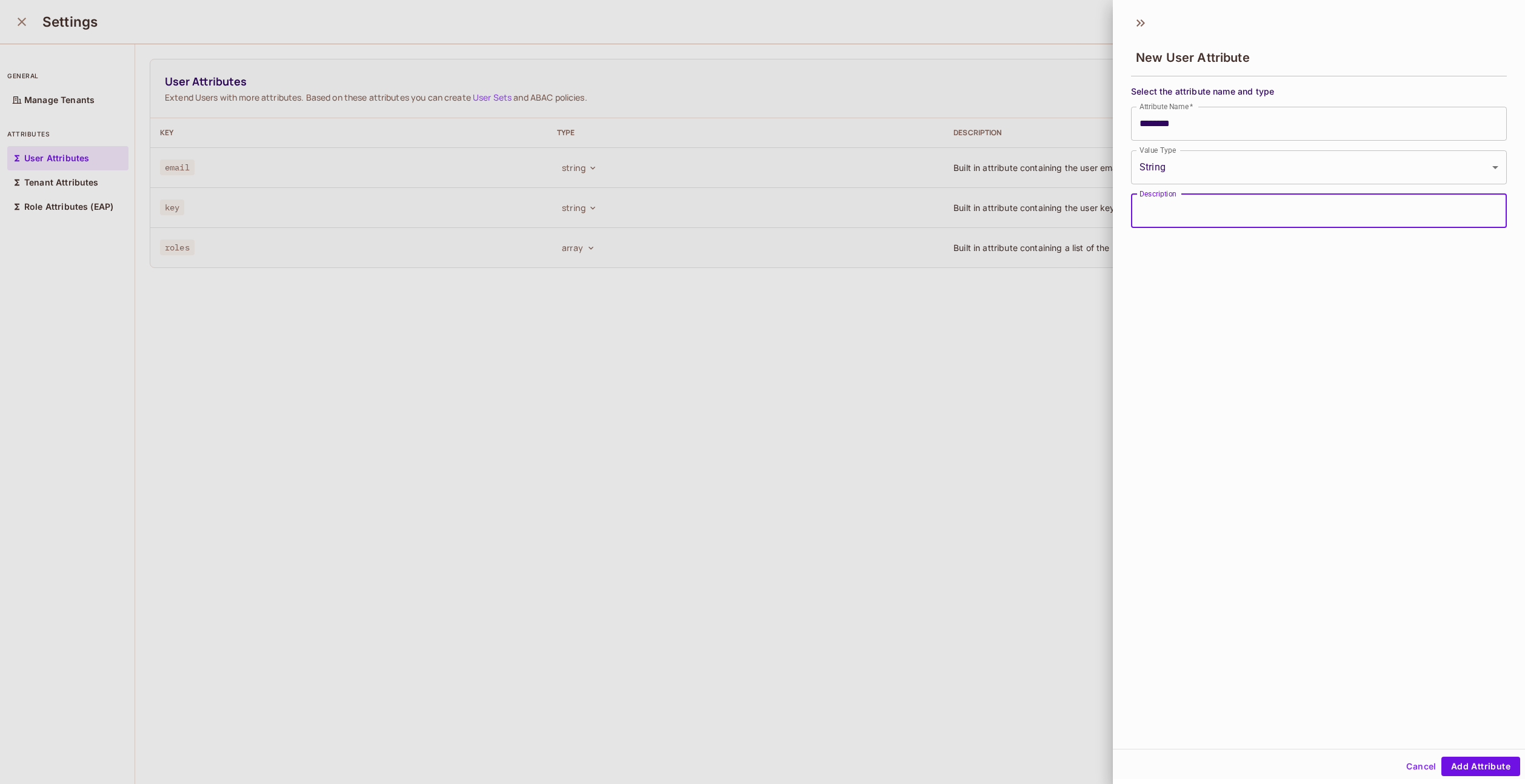
click at [1204, 217] on input "Description" at bounding box center [1318, 211] width 376 height 34
type input "**********"
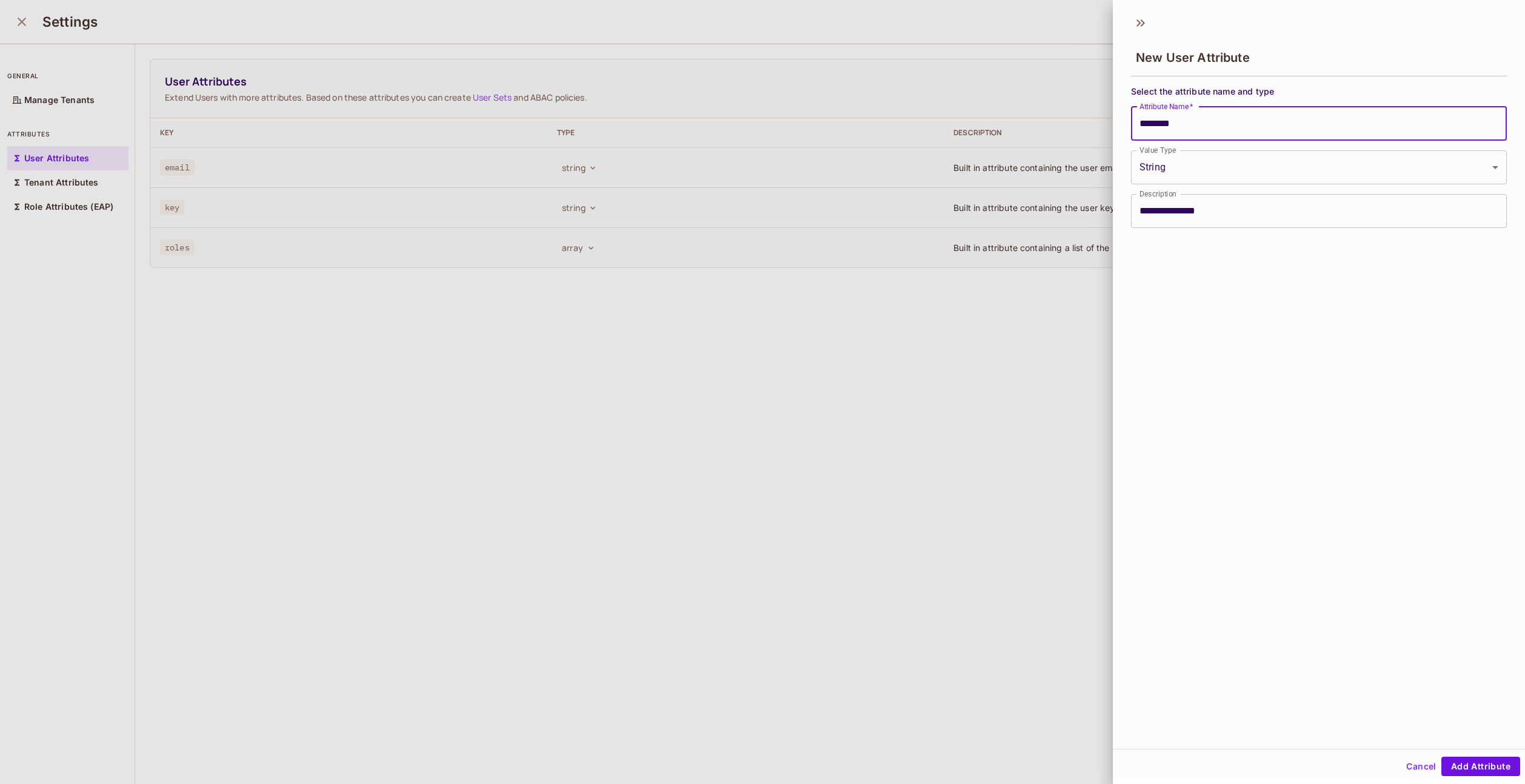
click at [1238, 135] on input "********" at bounding box center [1318, 124] width 376 height 34
click at [1217, 443] on div "**********" at bounding box center [1318, 379] width 412 height 740
click at [1471, 763] on button "Add Attribute" at bounding box center [1480, 765] width 78 height 19
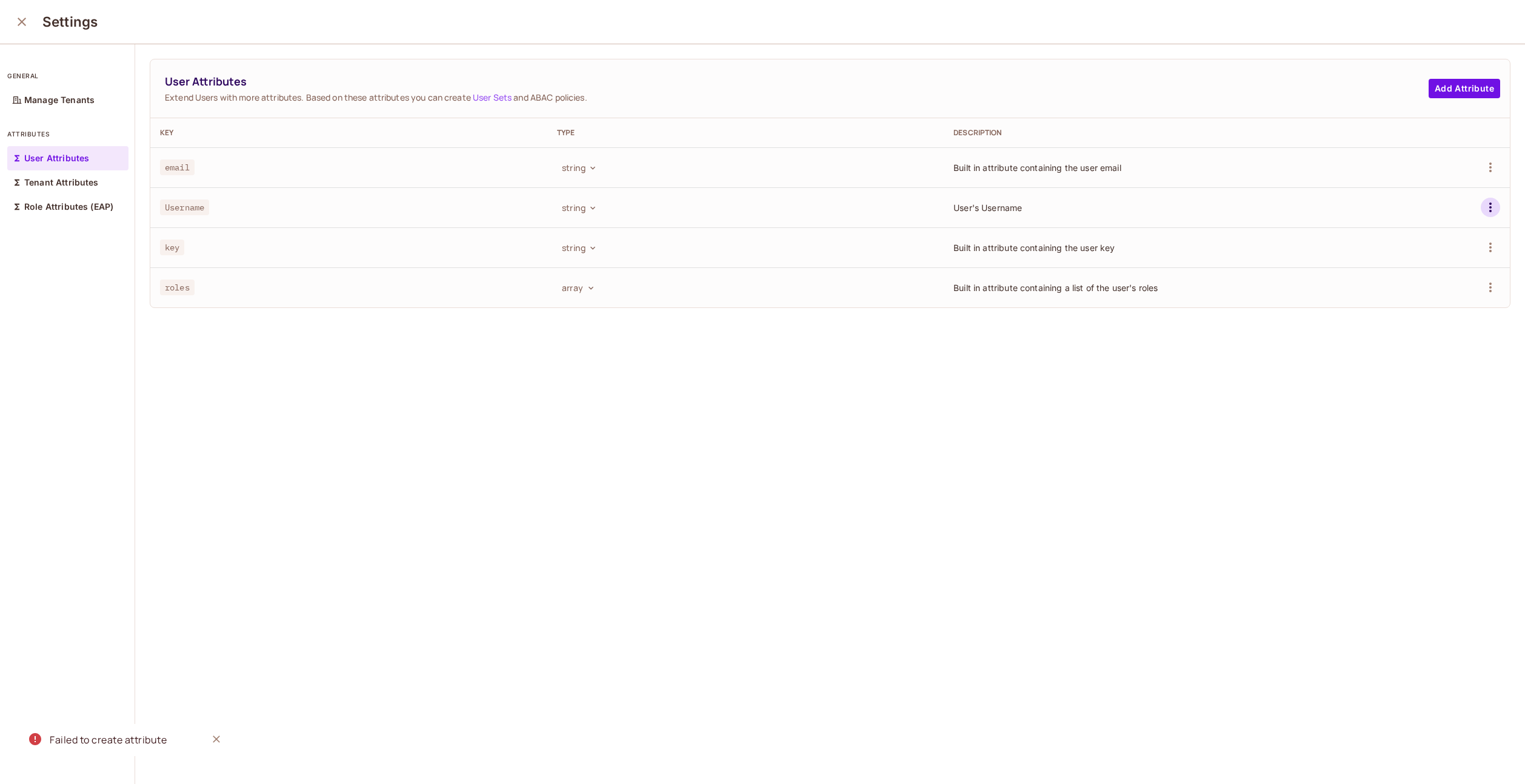
click at [1483, 210] on icon "button" at bounding box center [1490, 207] width 14 height 14
click at [1452, 234] on li "Edit" at bounding box center [1416, 235] width 113 height 27
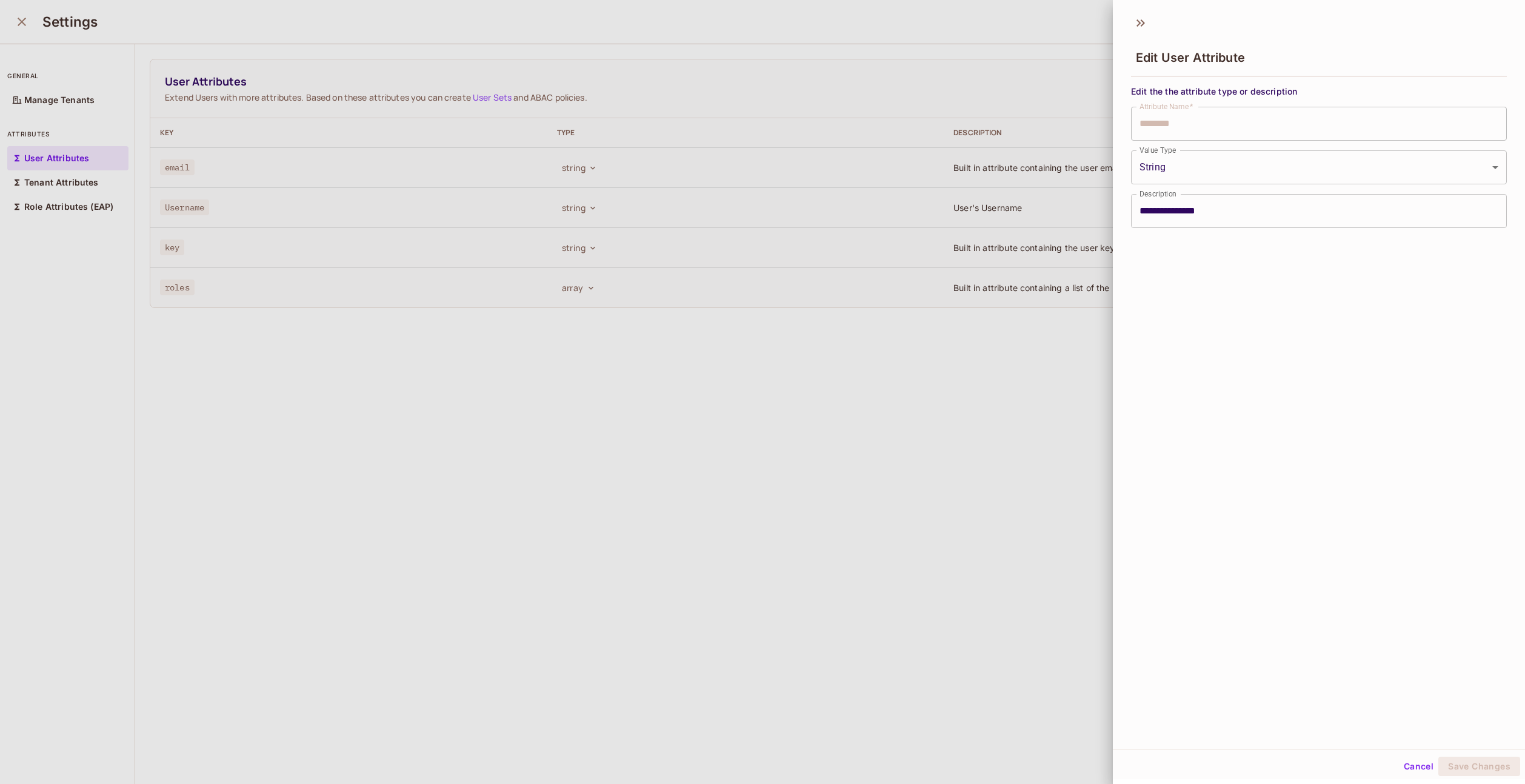
click at [953, 510] on div at bounding box center [762, 392] width 1525 height 784
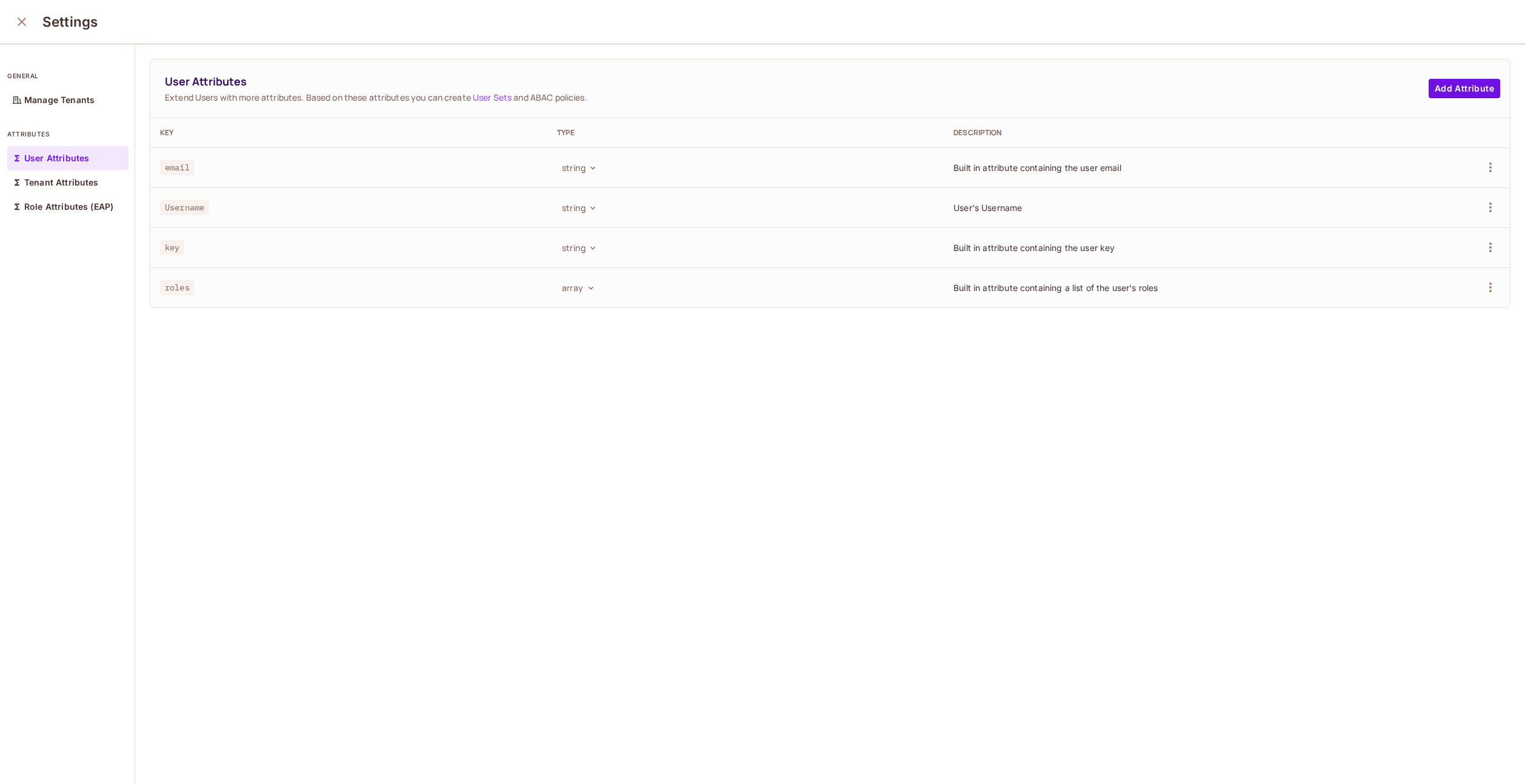
click at [169, 204] on span "Username" at bounding box center [185, 207] width 49 height 16
click at [46, 180] on p "Tenant Attributes" at bounding box center [62, 183] width 74 height 10
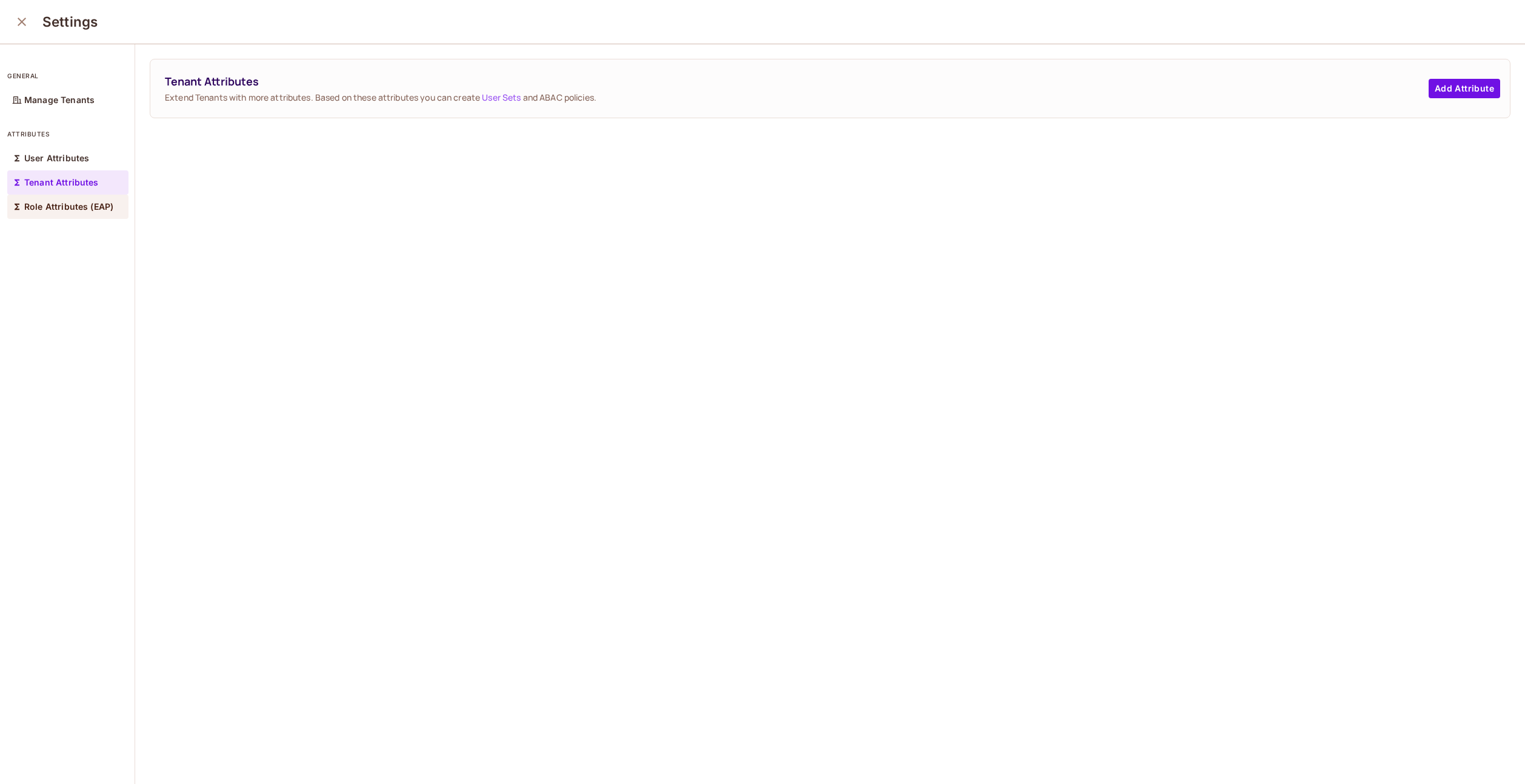
click at [40, 207] on p "Role Attributes (EAP)" at bounding box center [69, 207] width 89 height 10
click at [1453, 96] on button "Add Attribute" at bounding box center [1463, 88] width 72 height 19
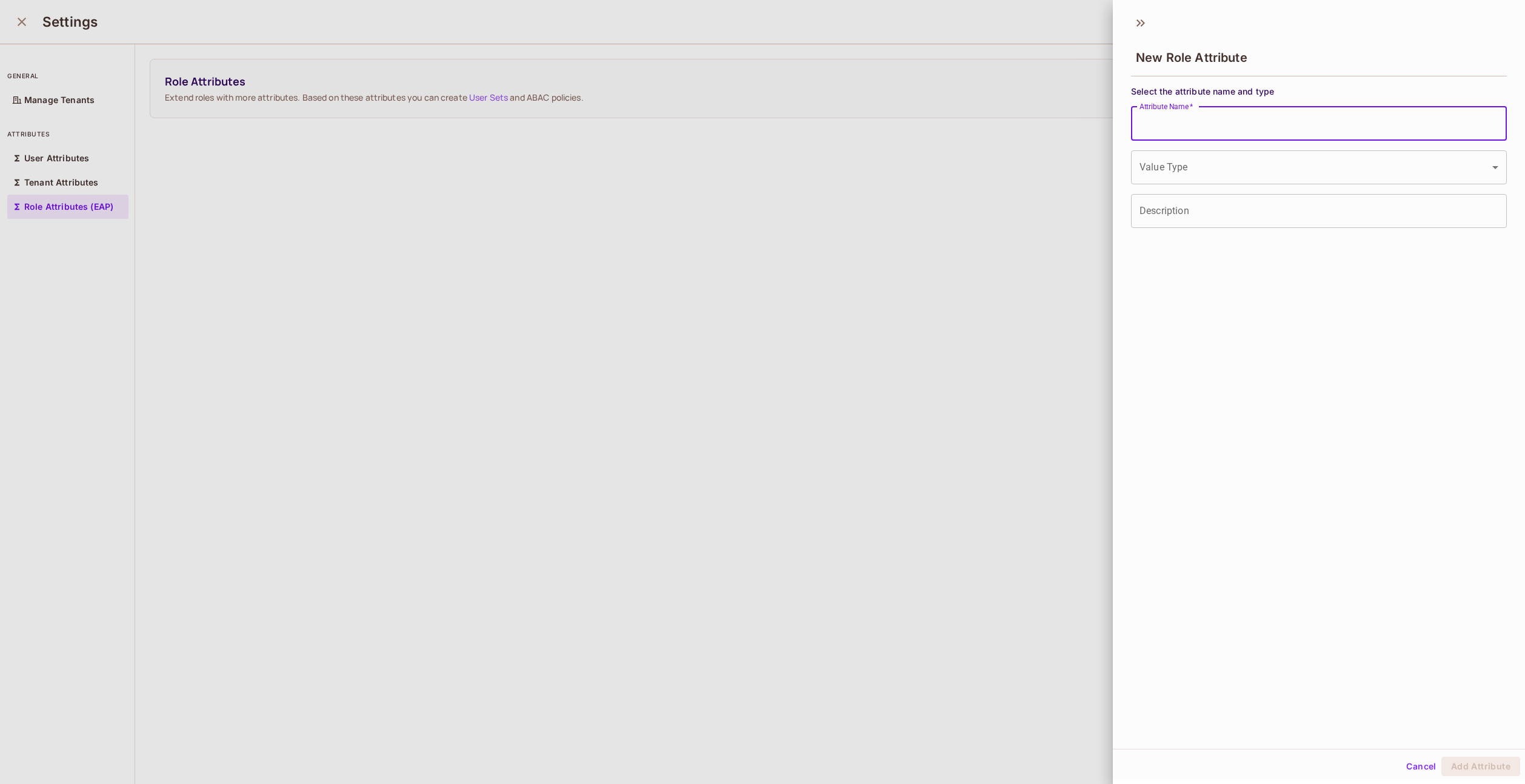
click at [1280, 126] on input "Attribute Name   *" at bounding box center [1318, 124] width 376 height 34
click at [986, 196] on div at bounding box center [762, 392] width 1525 height 784
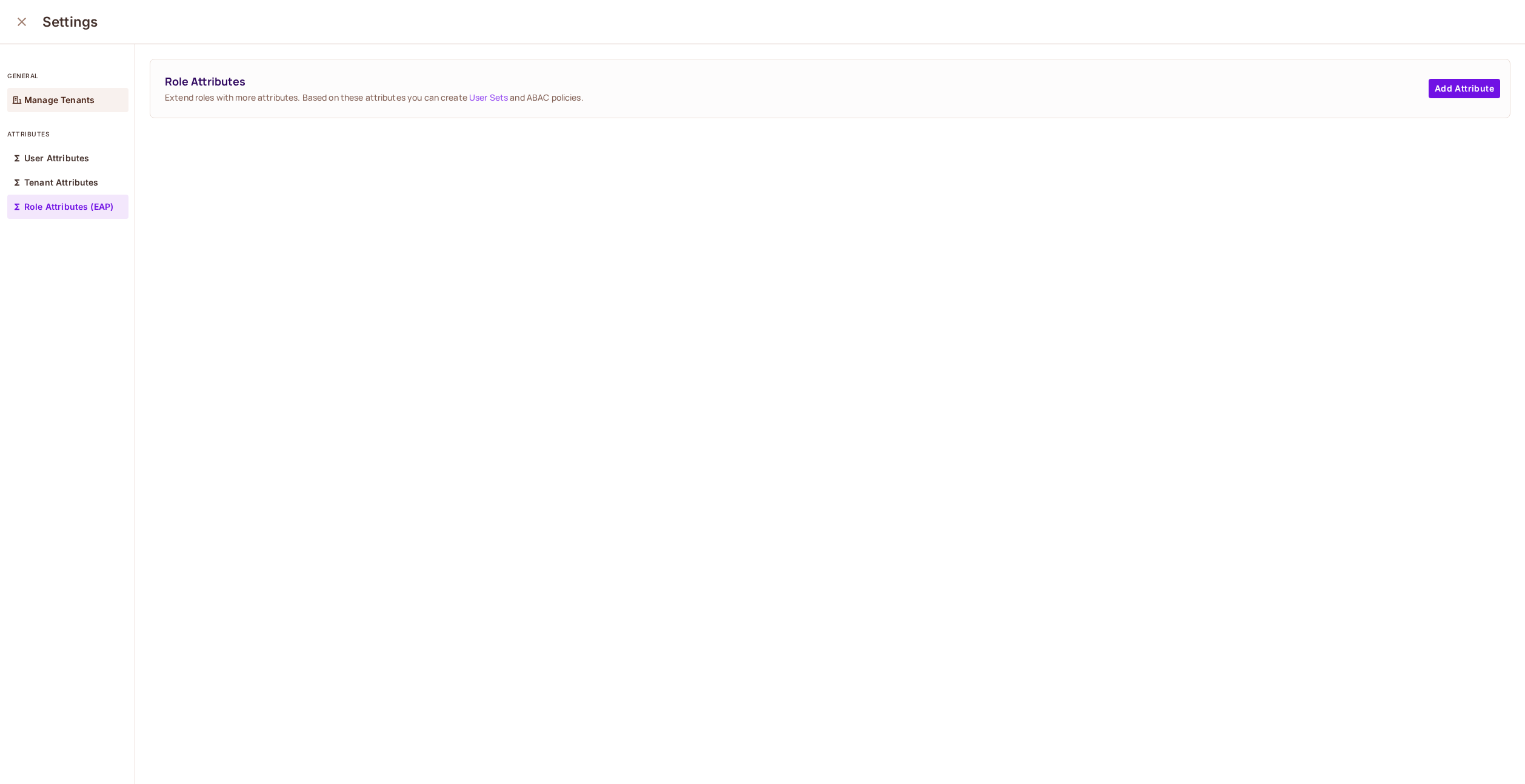
click at [33, 100] on p "Manage Tenants" at bounding box center [59, 100] width 70 height 10
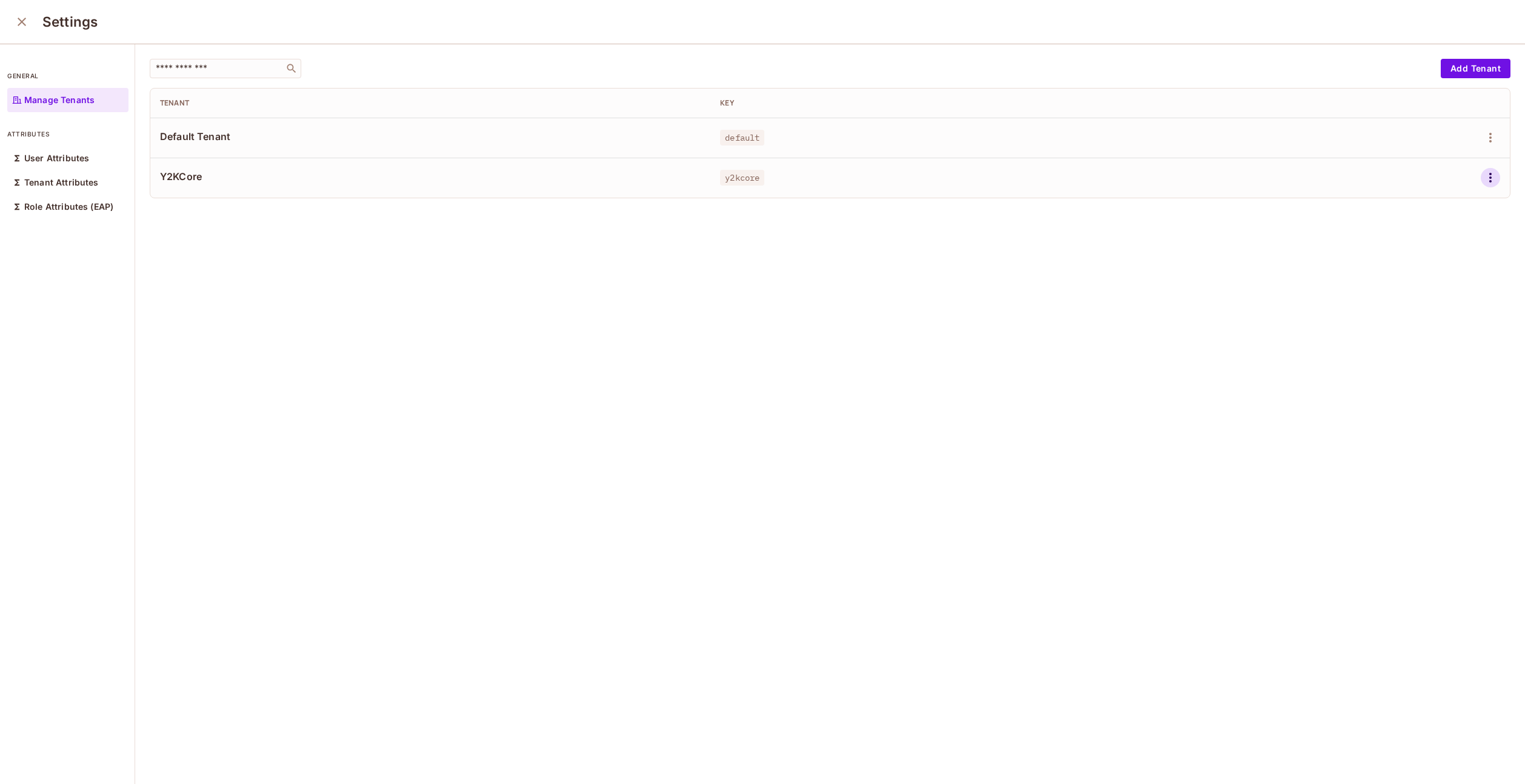
click at [1483, 175] on icon "button" at bounding box center [1490, 177] width 14 height 14
click at [1393, 200] on div "Edit" at bounding box center [1398, 205] width 44 height 19
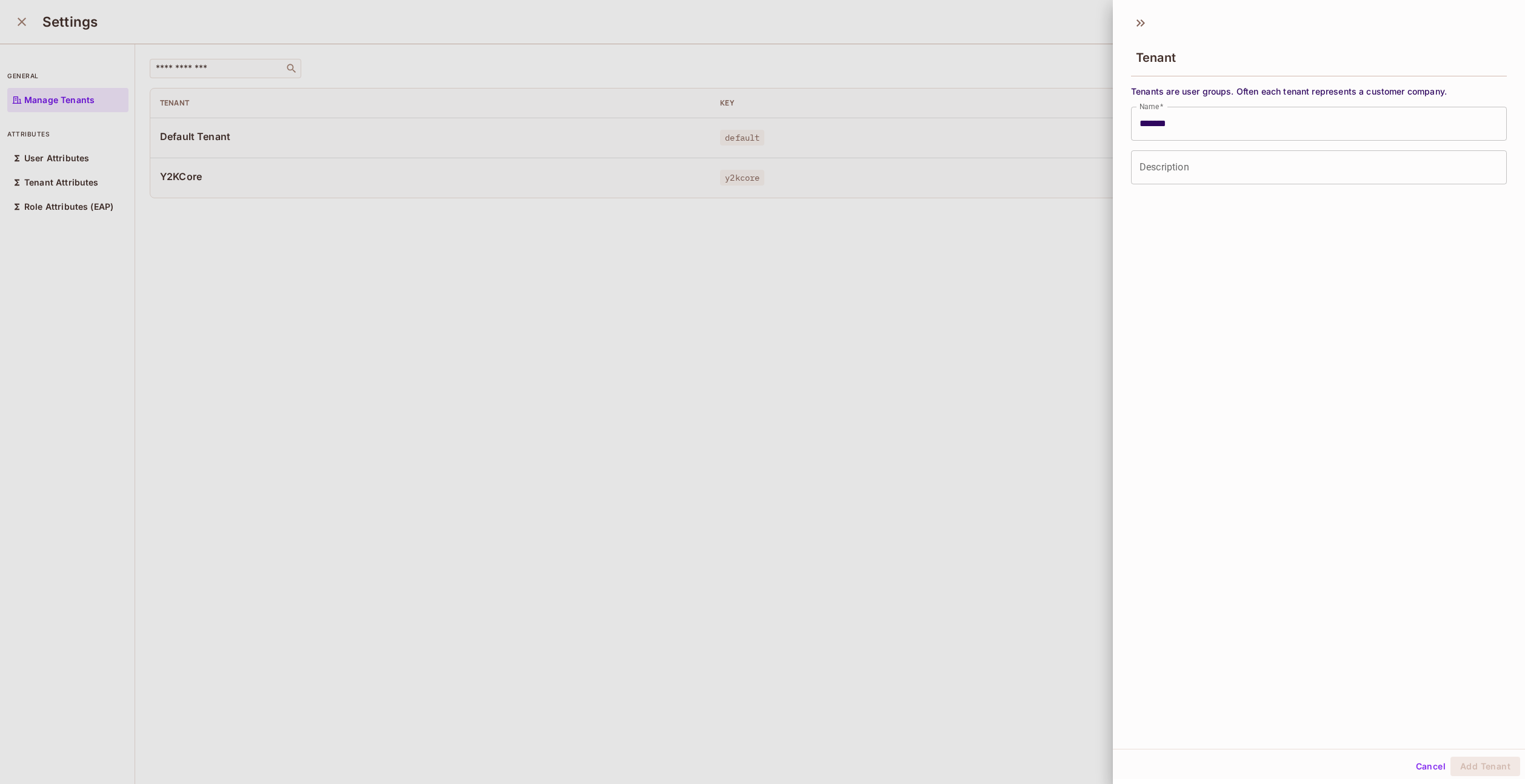
click at [577, 307] on div at bounding box center [762, 392] width 1525 height 784
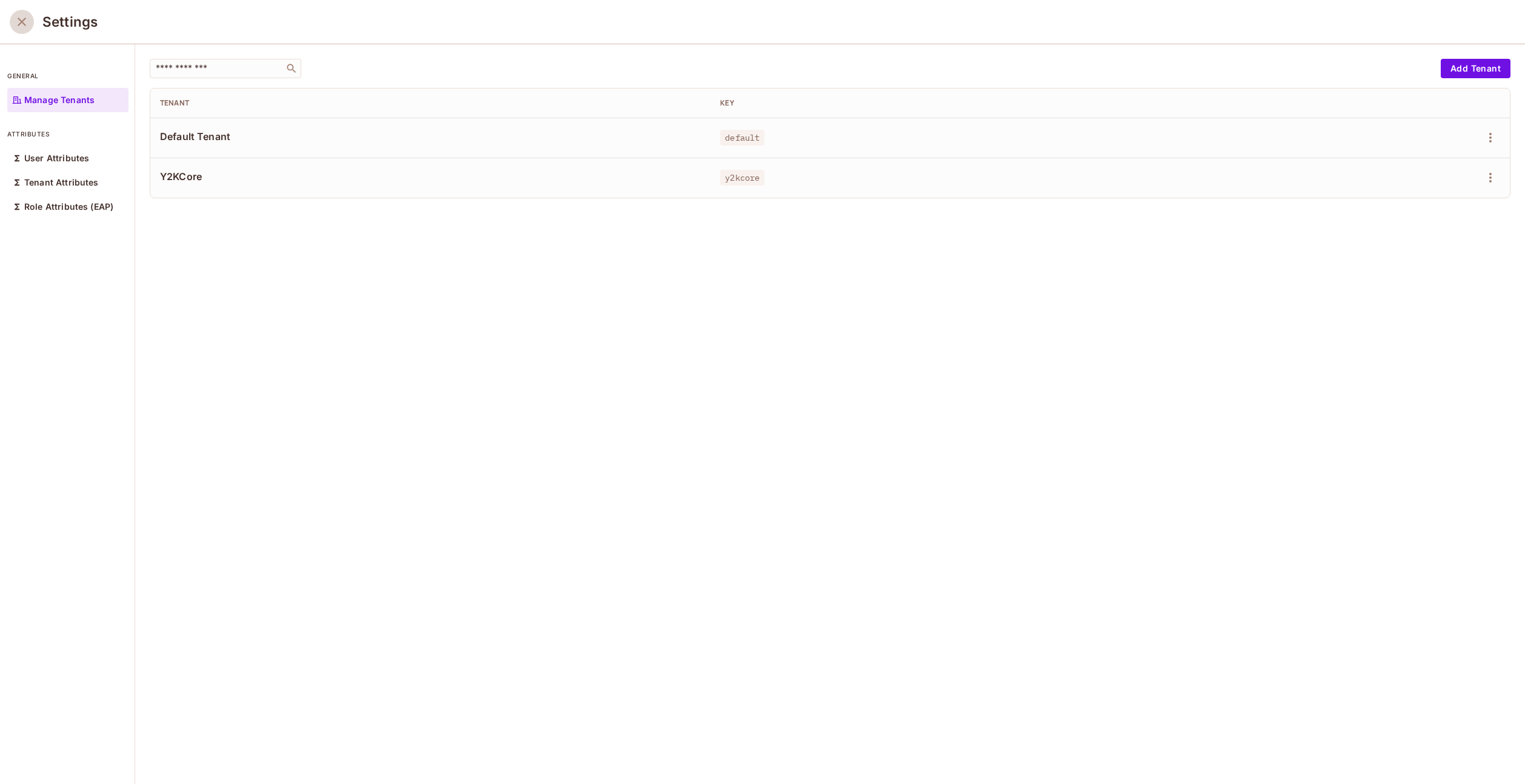
click at [20, 17] on icon "close" at bounding box center [21, 21] width 14 height 14
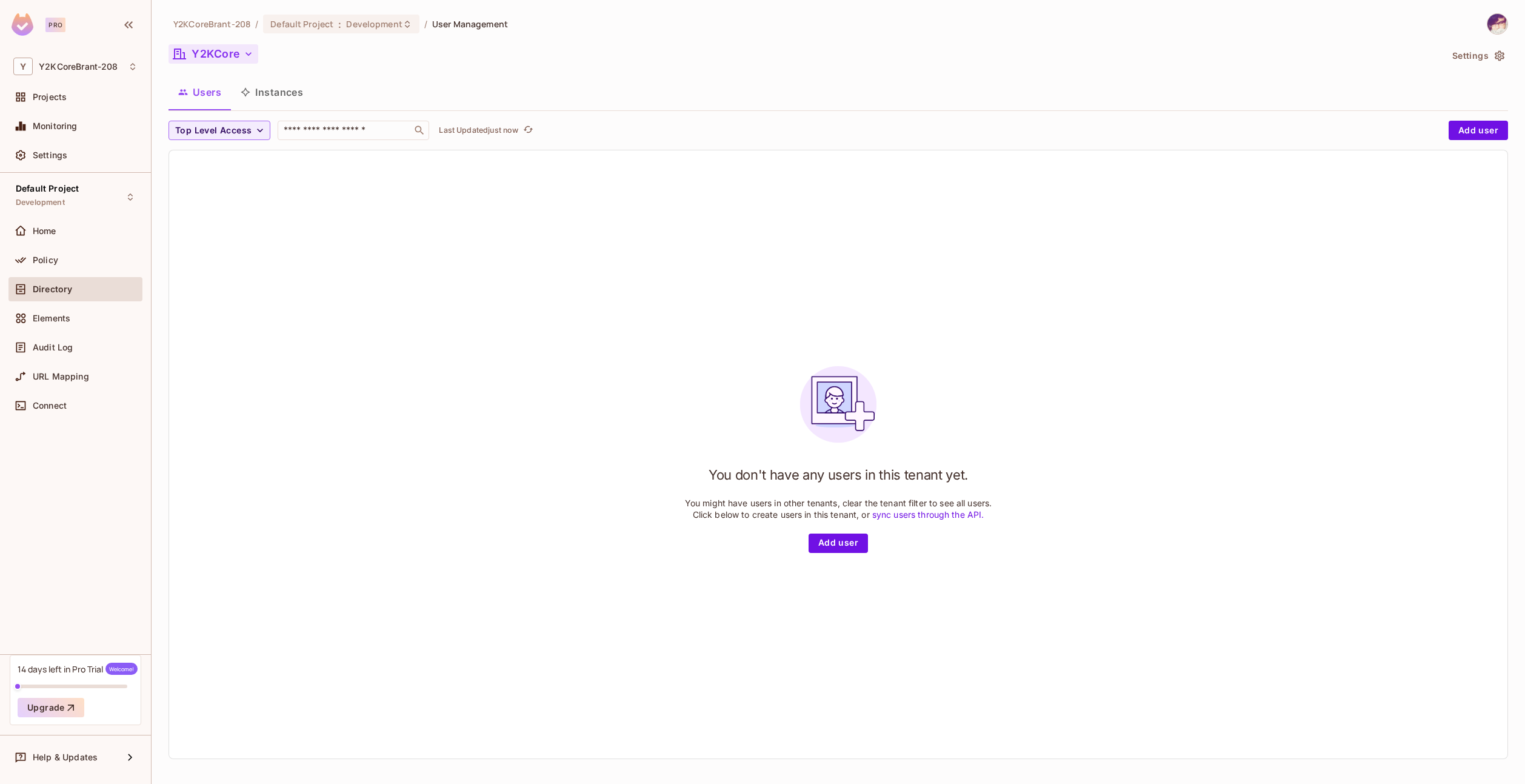
click at [223, 53] on button "Y2KCore" at bounding box center [213, 53] width 89 height 19
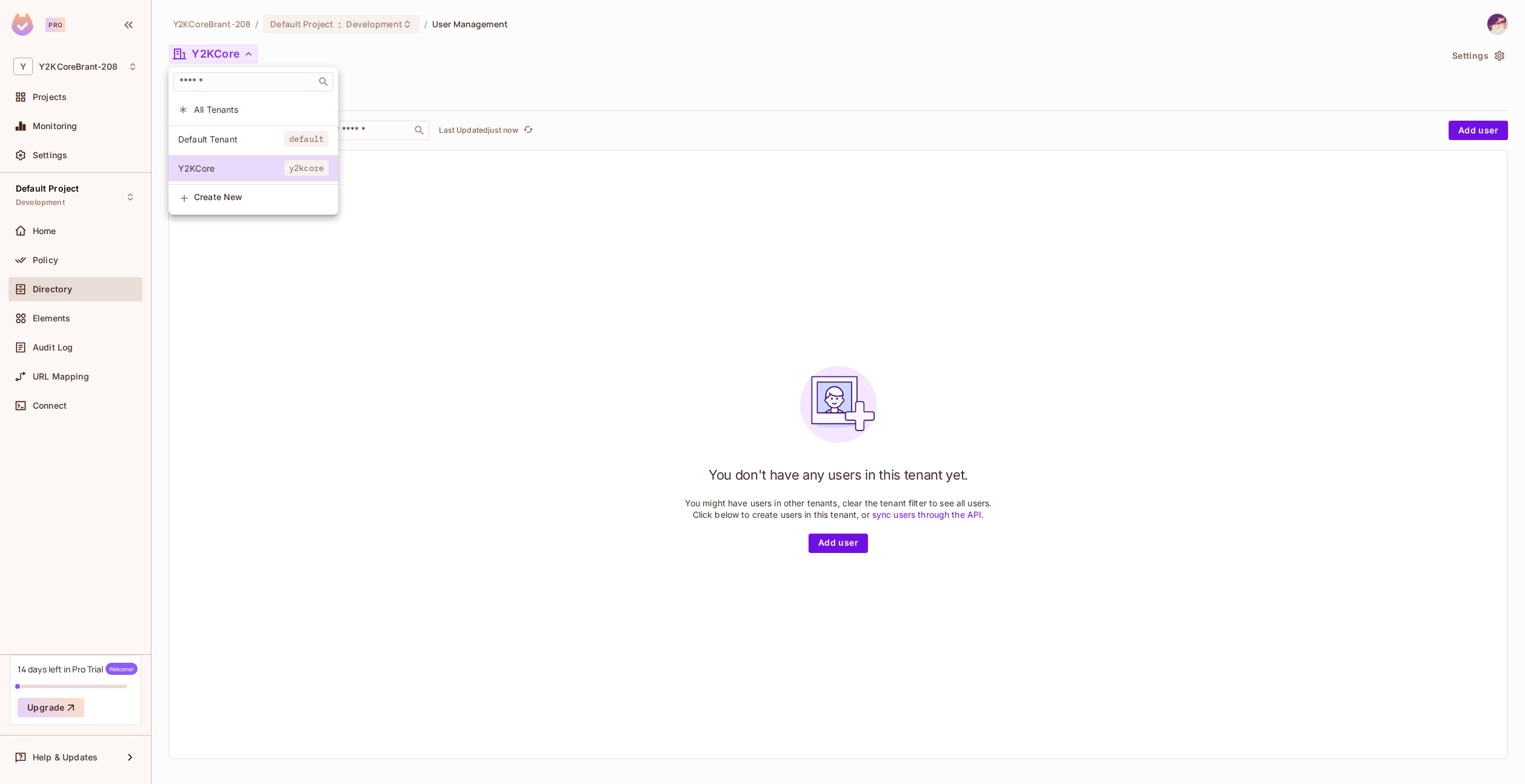
click at [695, 384] on div at bounding box center [762, 392] width 1525 height 784
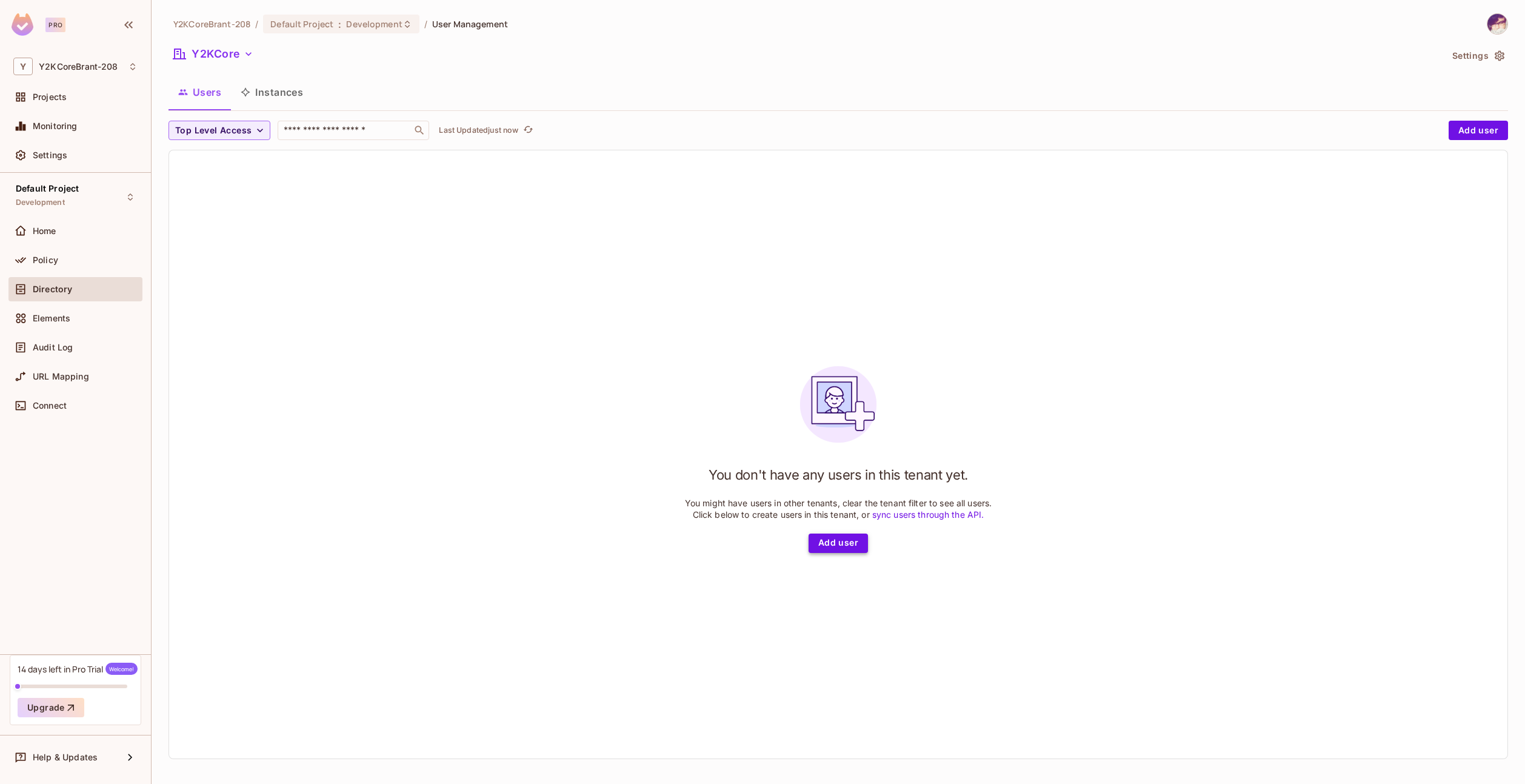
click at [829, 538] on button "Add user" at bounding box center [838, 543] width 59 height 19
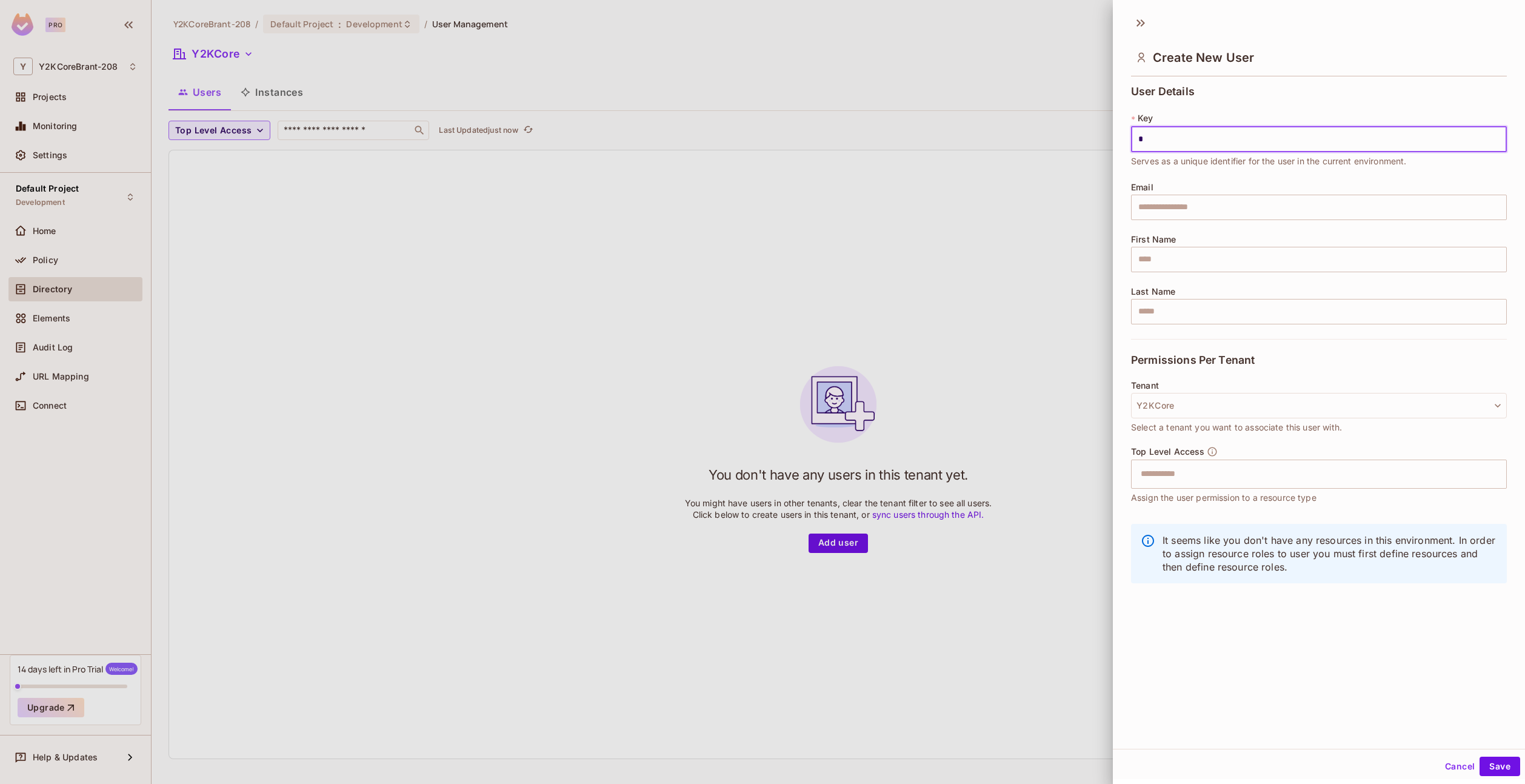
type input "*"
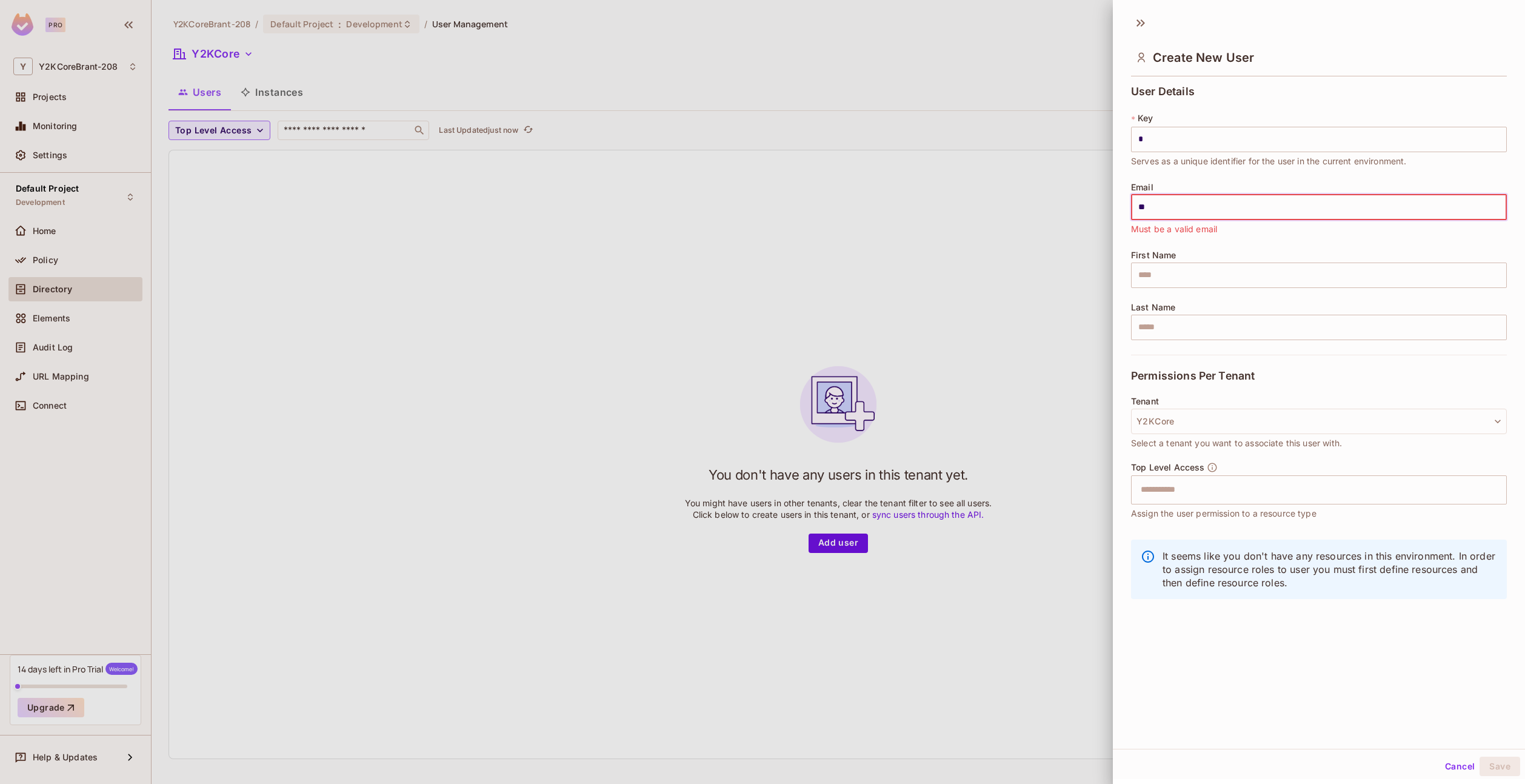
type input "*"
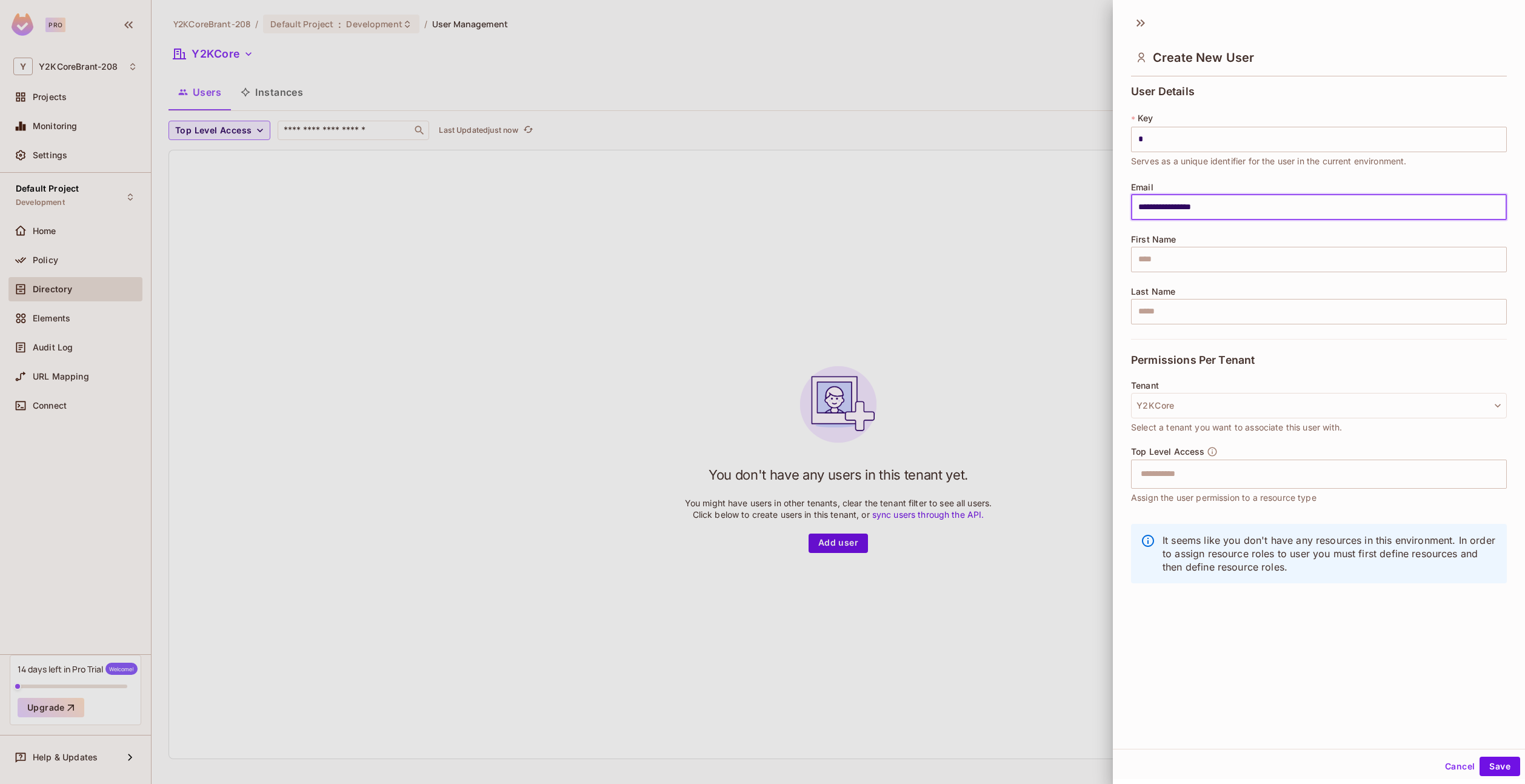
type input "**********"
type input "*****"
click at [1261, 405] on button "Y2KCore" at bounding box center [1318, 405] width 376 height 25
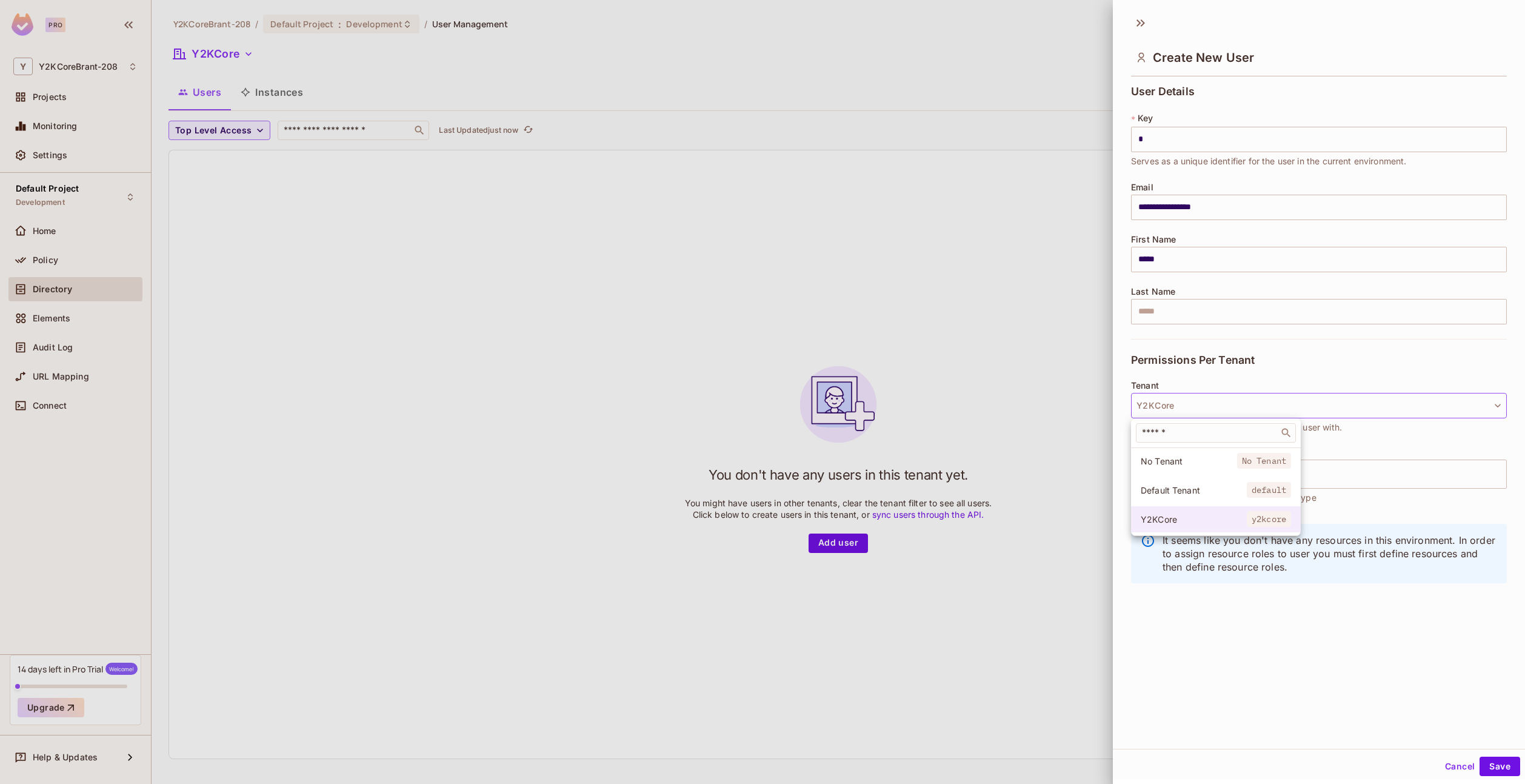
click at [1189, 515] on span "Y2KCore" at bounding box center [1194, 519] width 106 height 12
click at [1214, 473] on input "text" at bounding box center [1308, 474] width 350 height 24
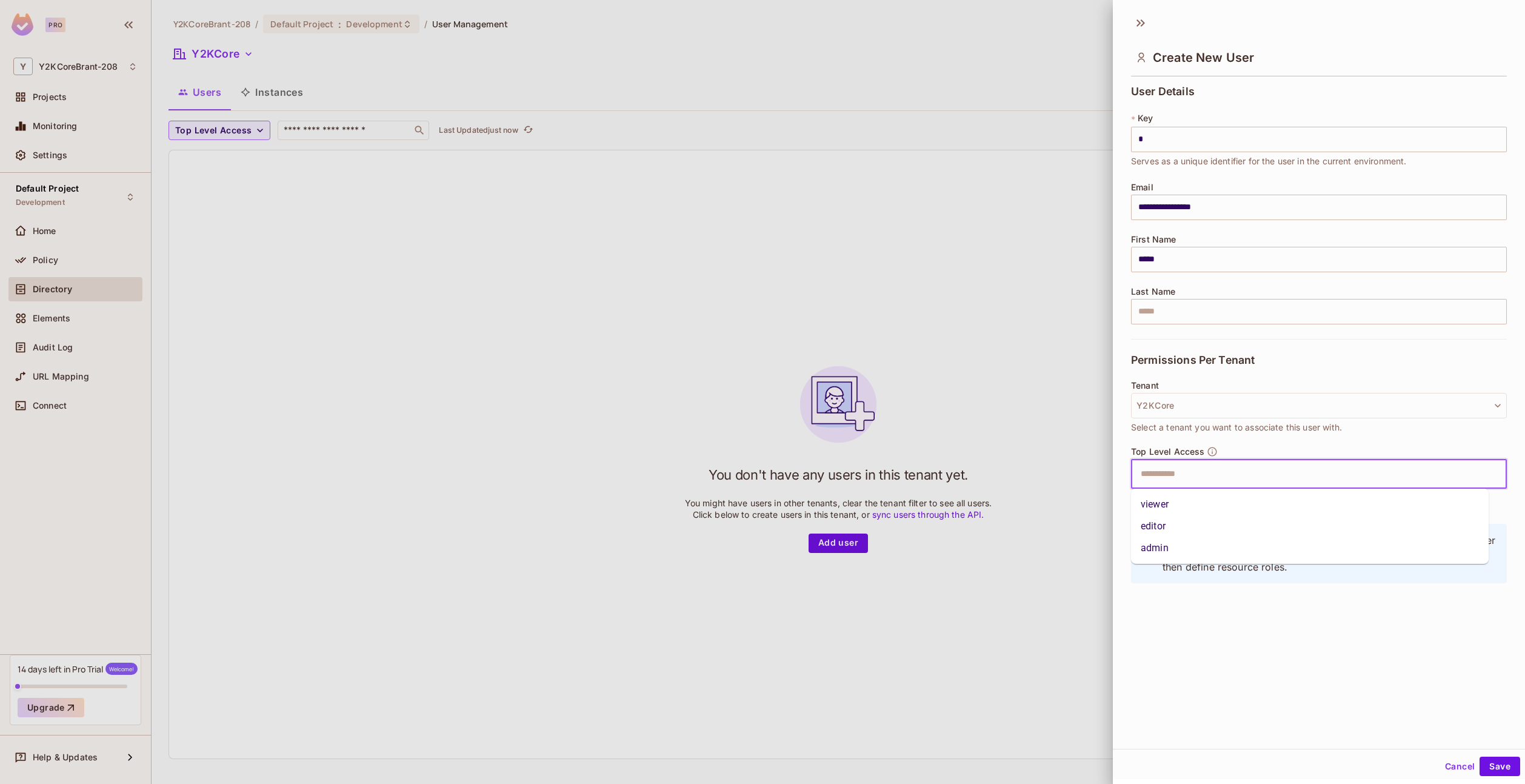
click at [1179, 543] on li "admin" at bounding box center [1309, 548] width 357 height 22
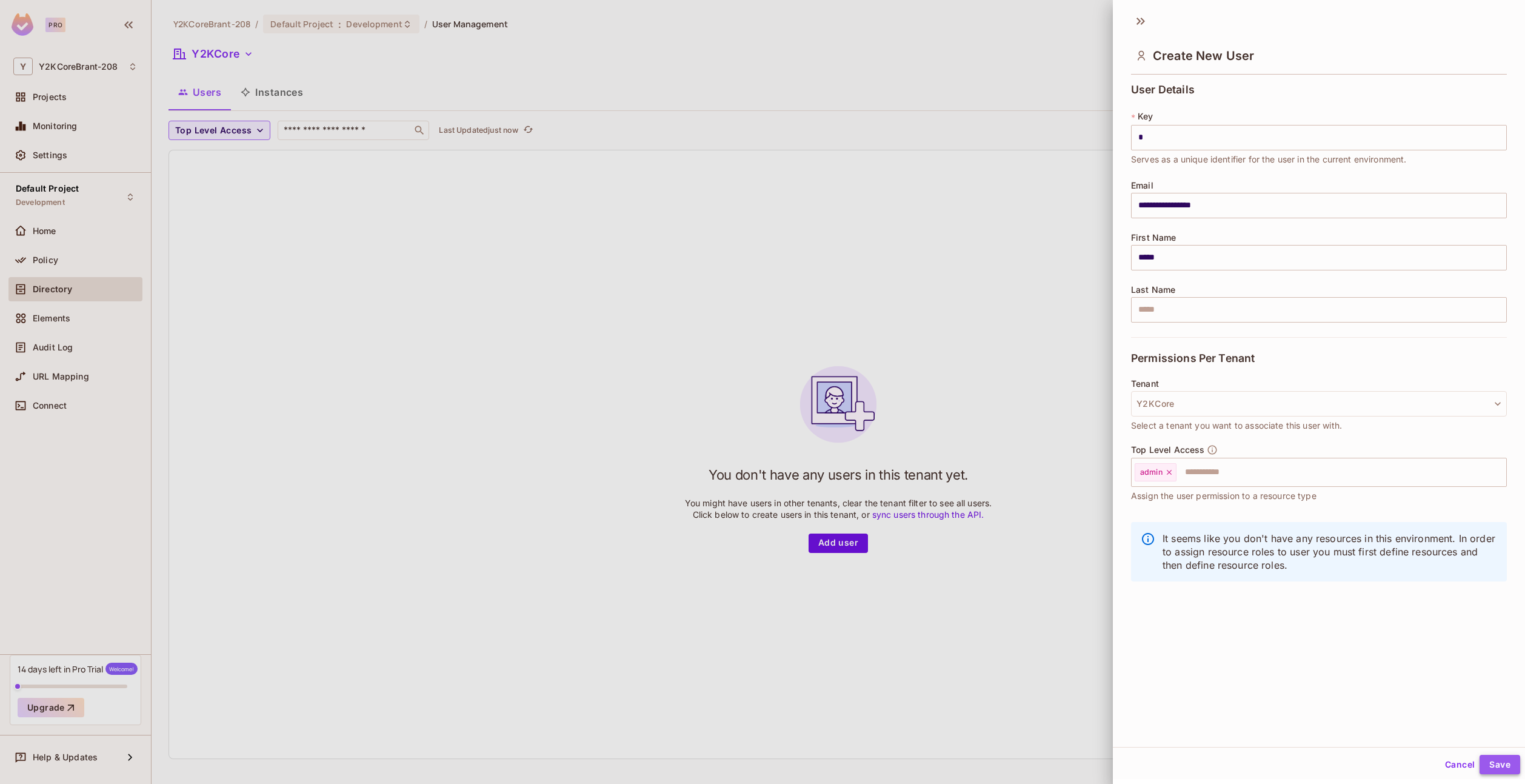
click at [1493, 764] on button "Save" at bounding box center [1500, 764] width 40 height 19
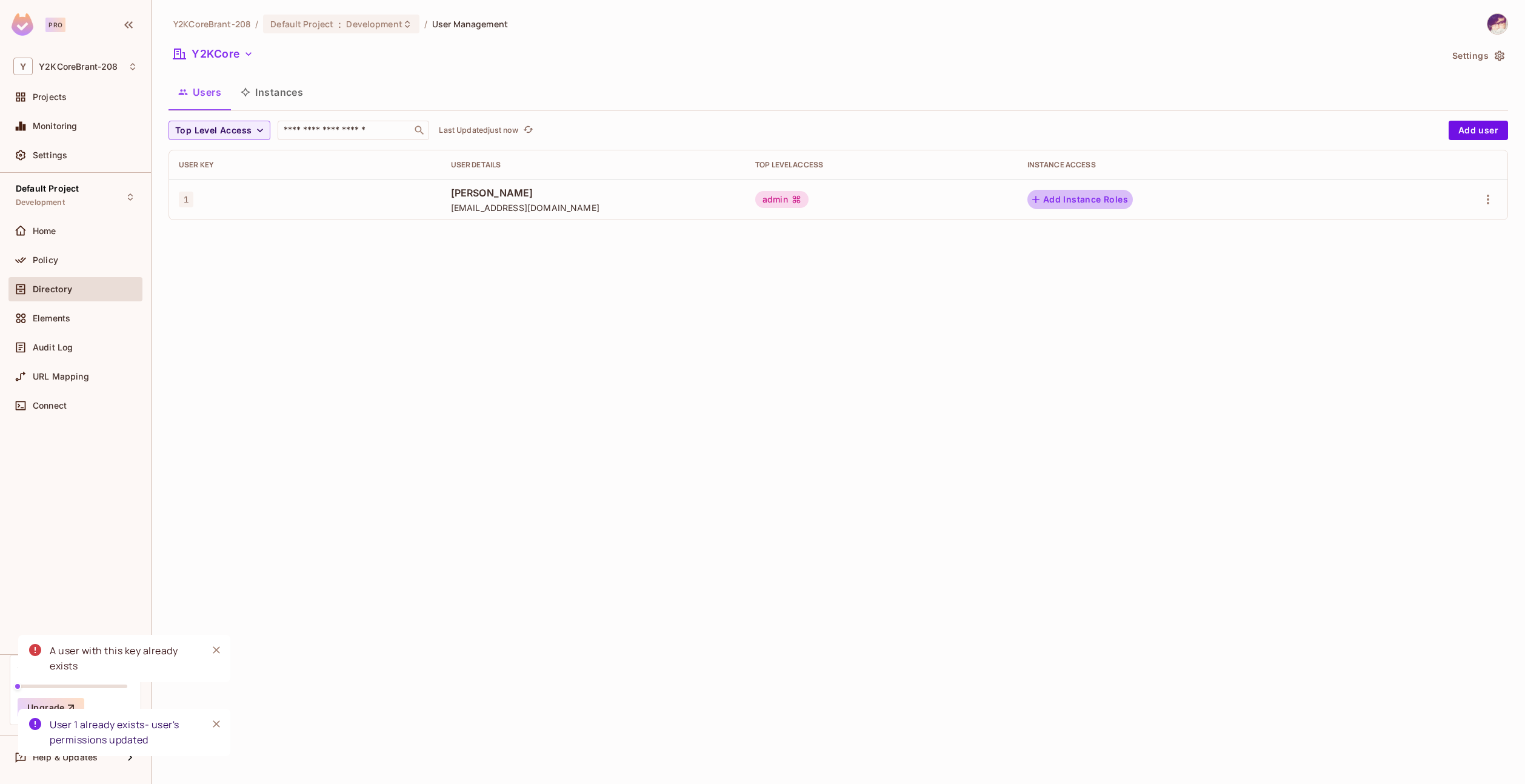
click at [1115, 206] on button "Add Instance Roles" at bounding box center [1080, 199] width 105 height 19
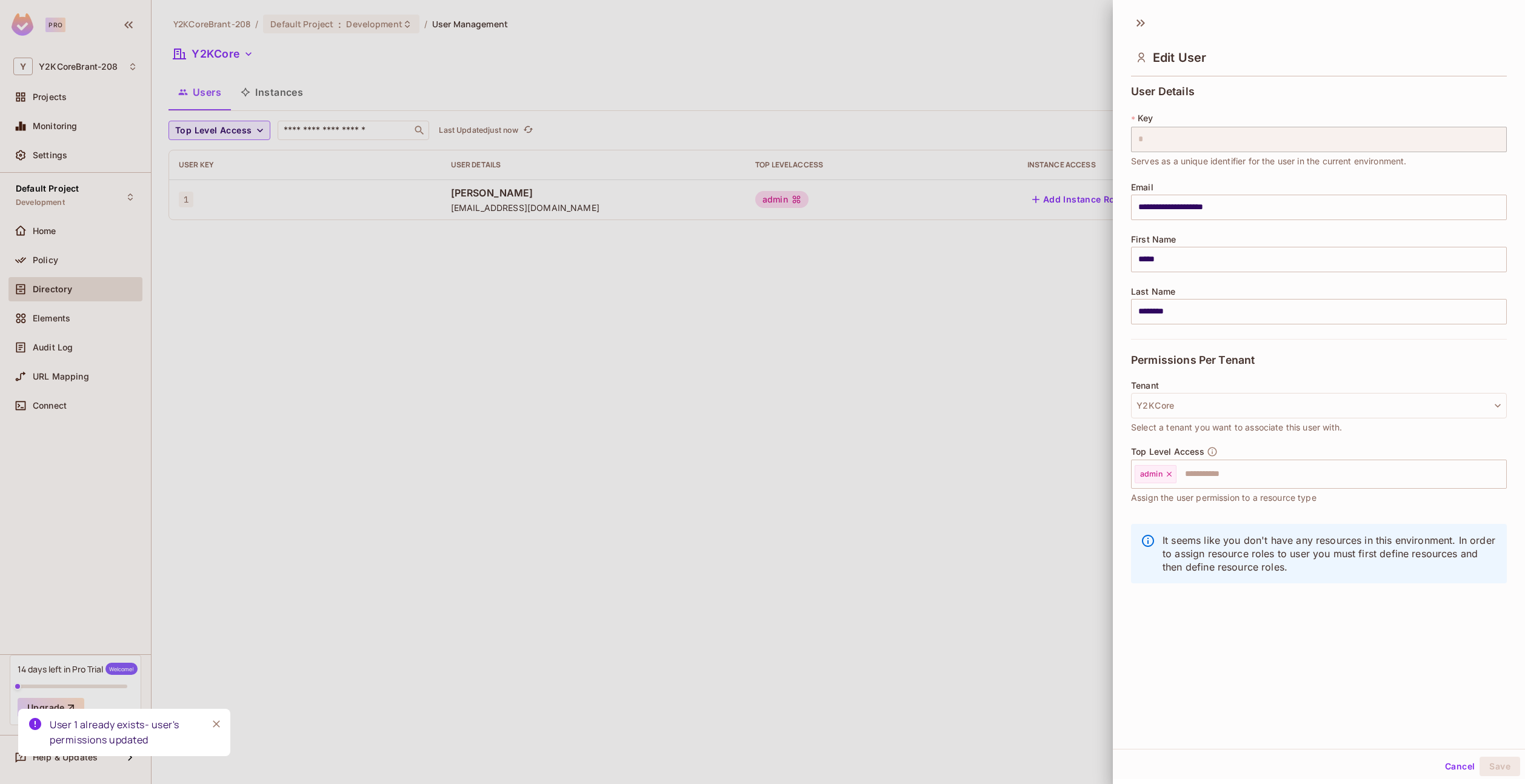
click at [1464, 770] on button "Cancel" at bounding box center [1459, 765] width 40 height 19
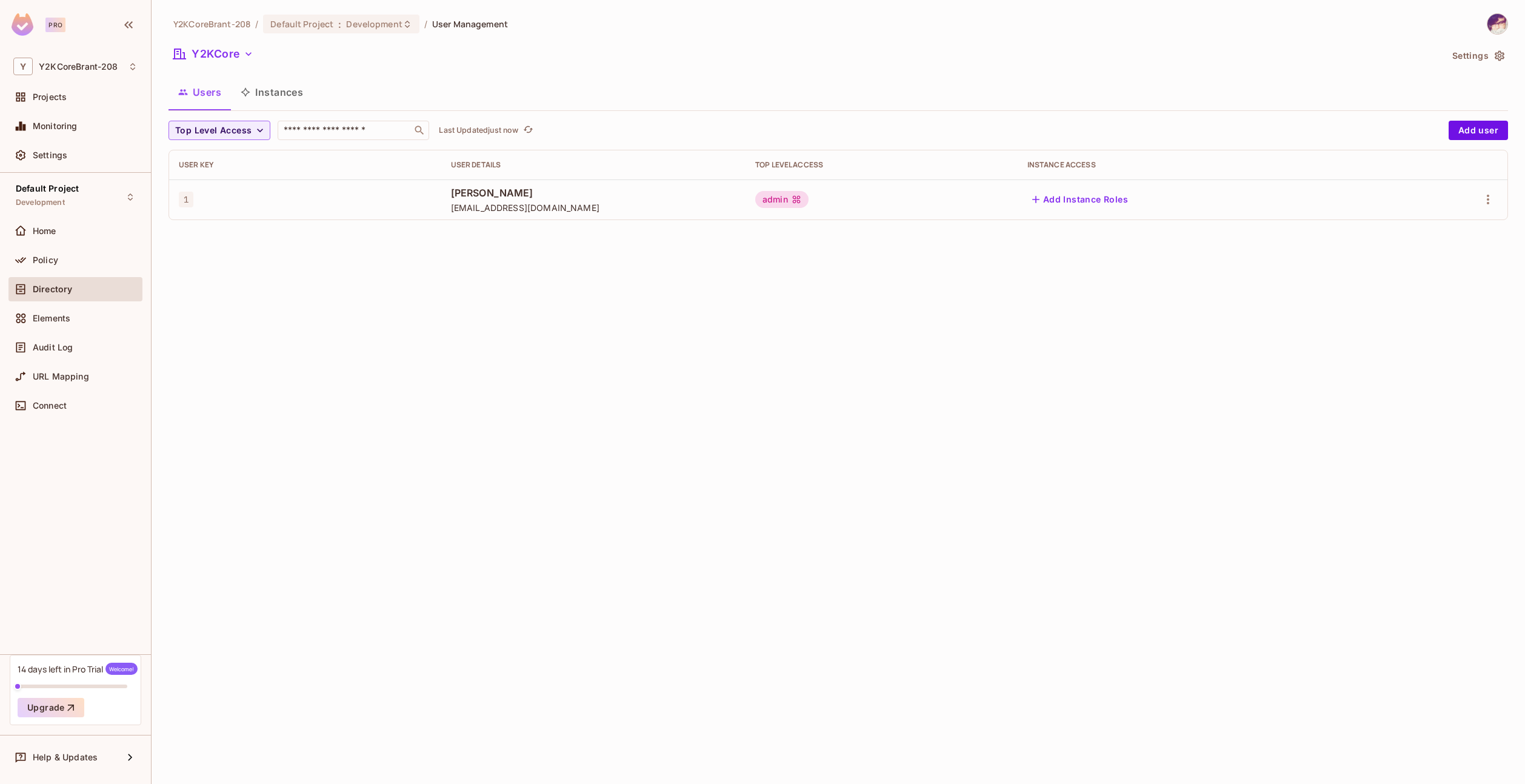
click at [44, 290] on span "Directory" at bounding box center [52, 289] width 40 height 10
click at [264, 97] on button "Instances" at bounding box center [271, 92] width 82 height 30
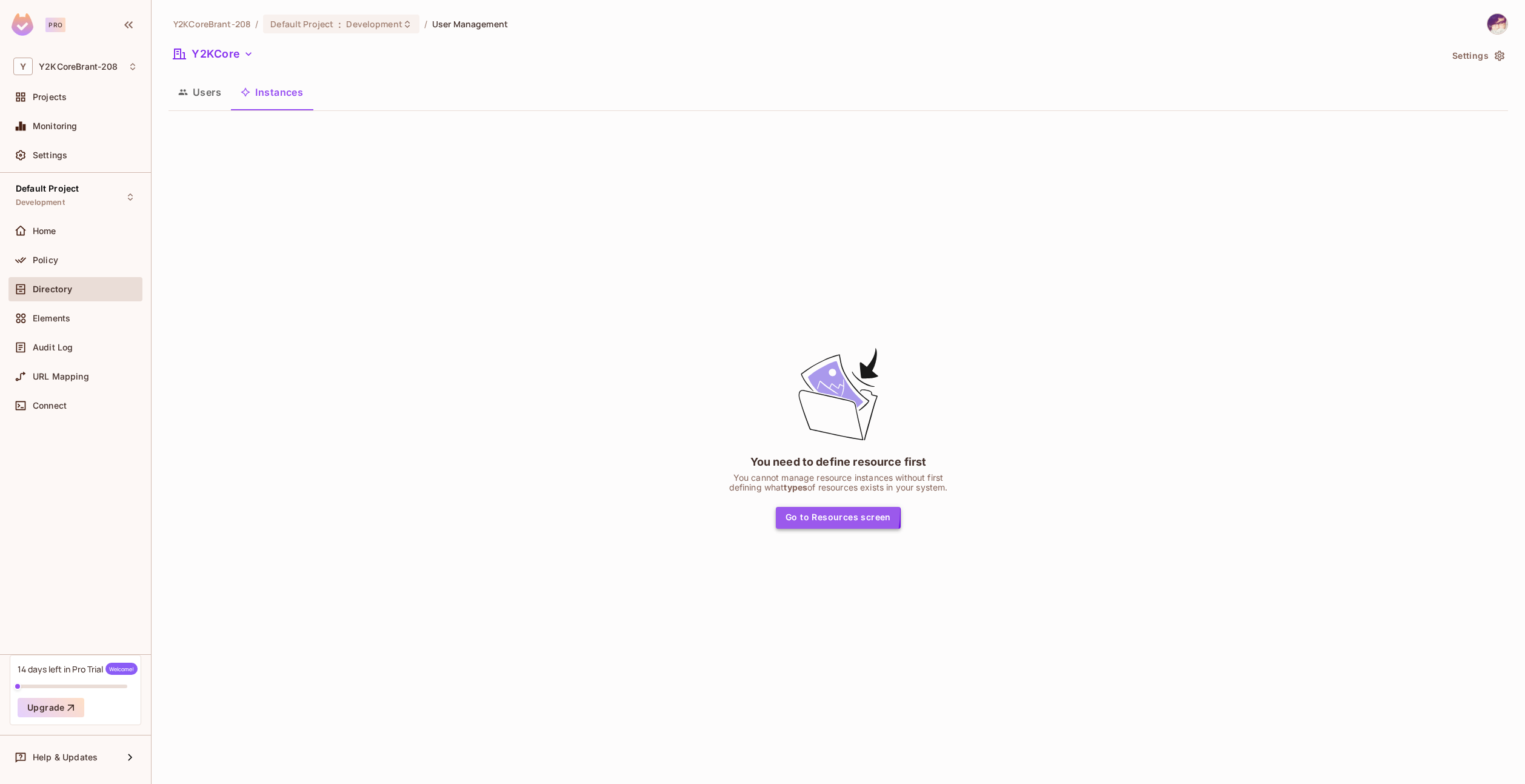
click at [797, 512] on button "Go to Resources screen" at bounding box center [838, 518] width 125 height 22
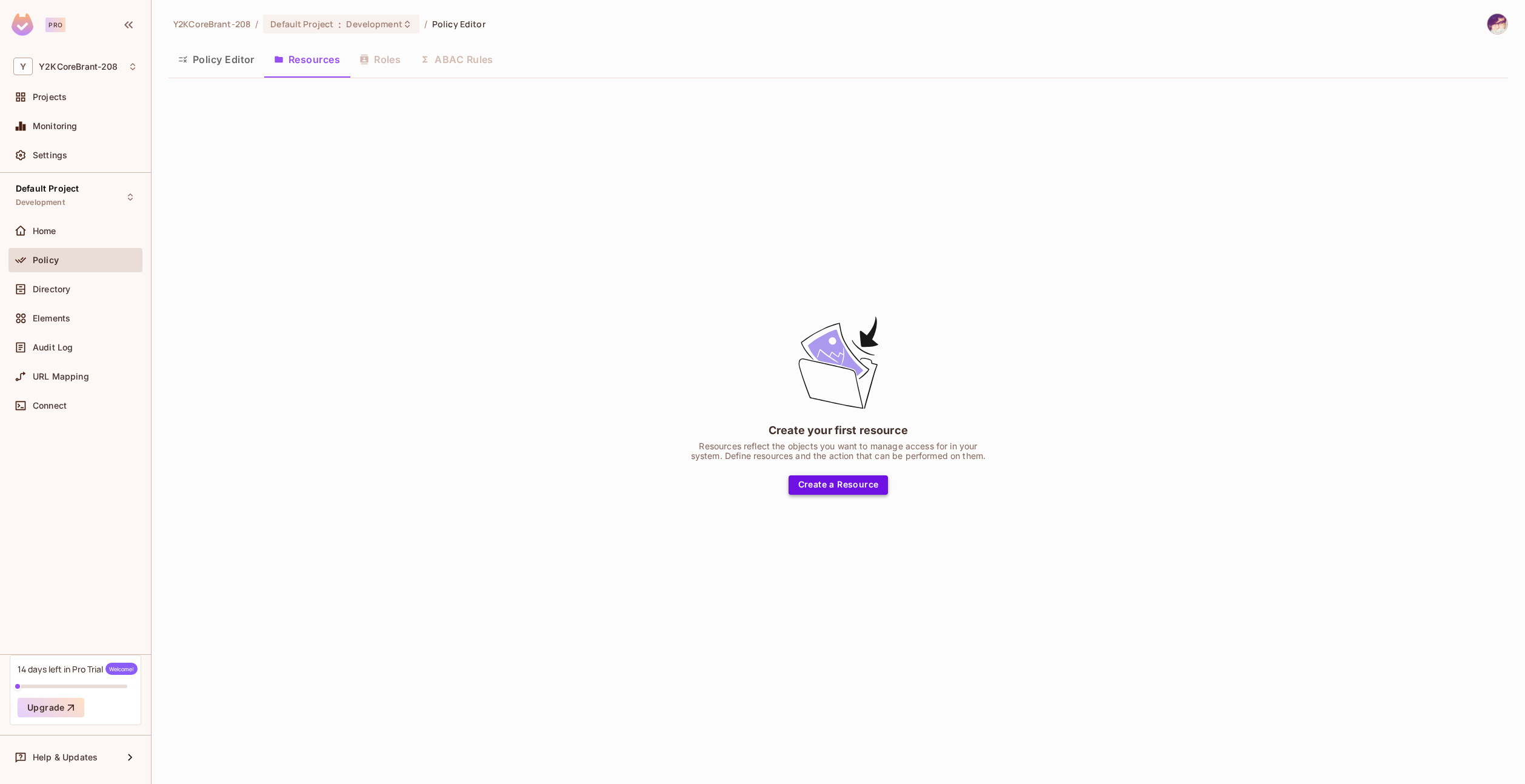
click at [827, 481] on button "Create a Resource" at bounding box center [838, 485] width 100 height 19
